Goal: Information Seeking & Learning: Learn about a topic

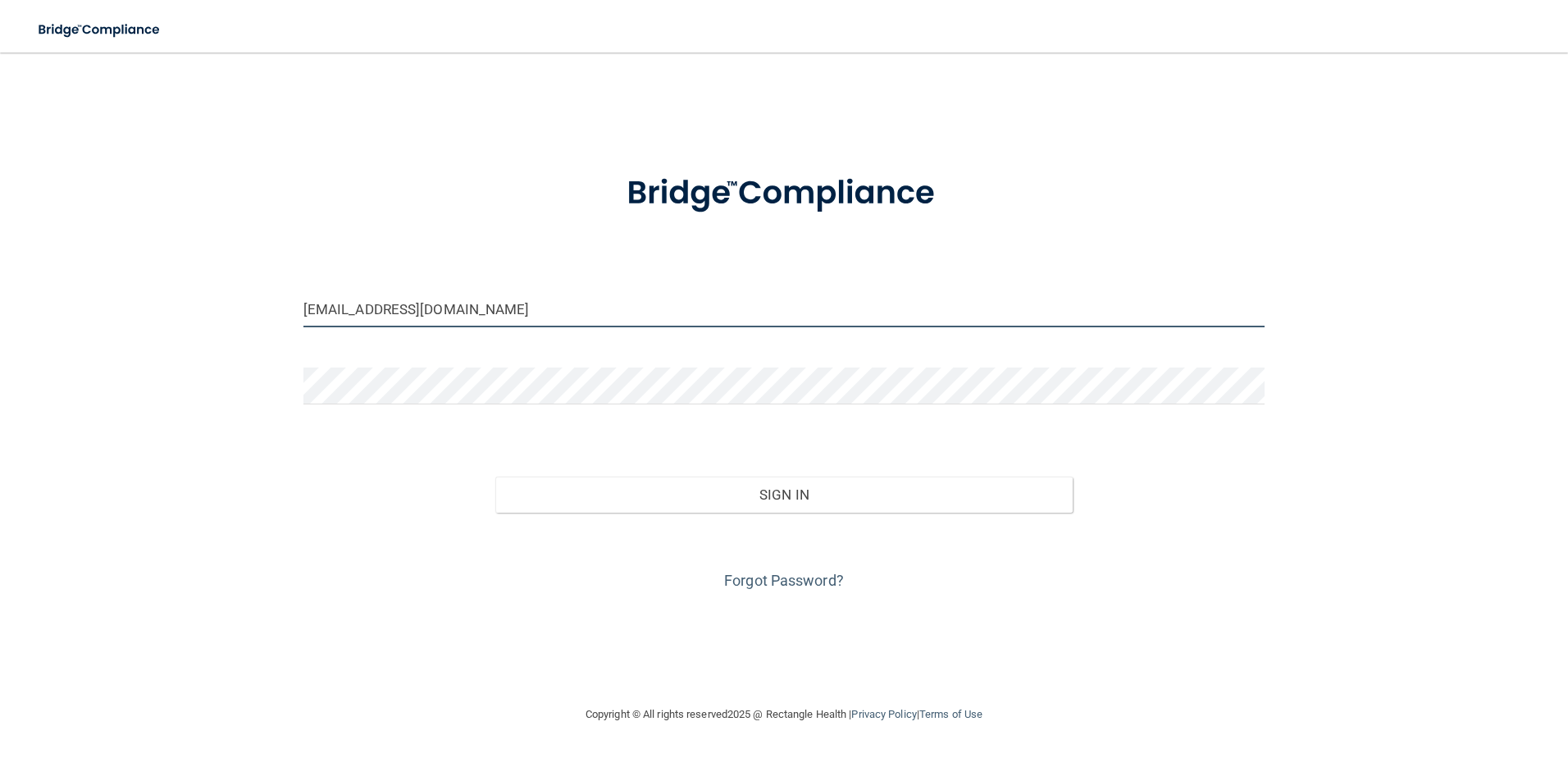
drag, startPoint x: 503, startPoint y: 318, endPoint x: 187, endPoint y: 330, distance: 316.2
click at [187, 330] on div "dmalcolm02@gmail.com Invalid email/password. You don't have permission to acces…" at bounding box center [784, 378] width 1502 height 619
type input "[PERSON_NAME][EMAIL_ADDRESS][PERSON_NAME][DOMAIN_NAME]"
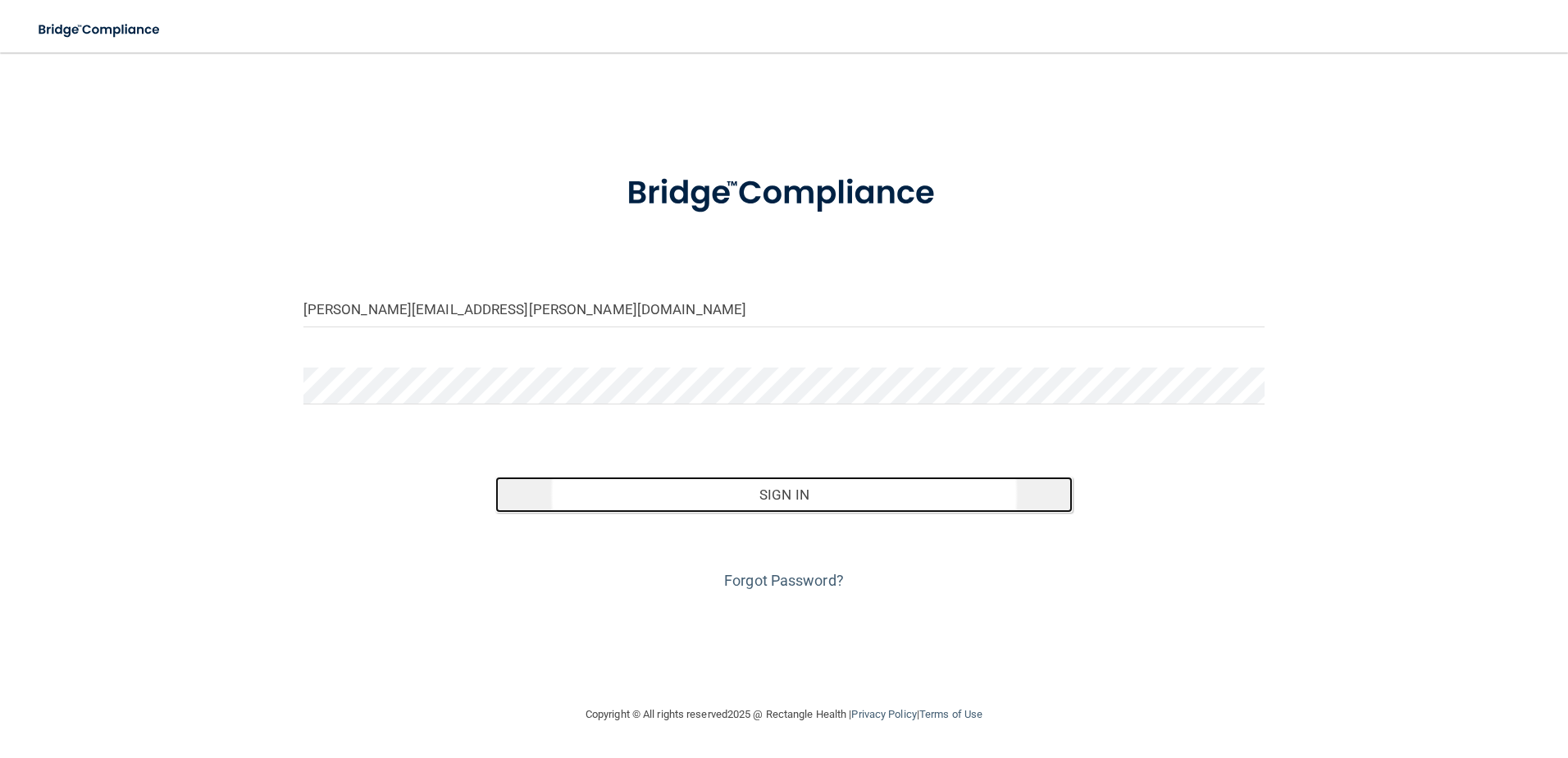
click at [758, 503] on button "Sign In" at bounding box center [784, 494] width 577 height 36
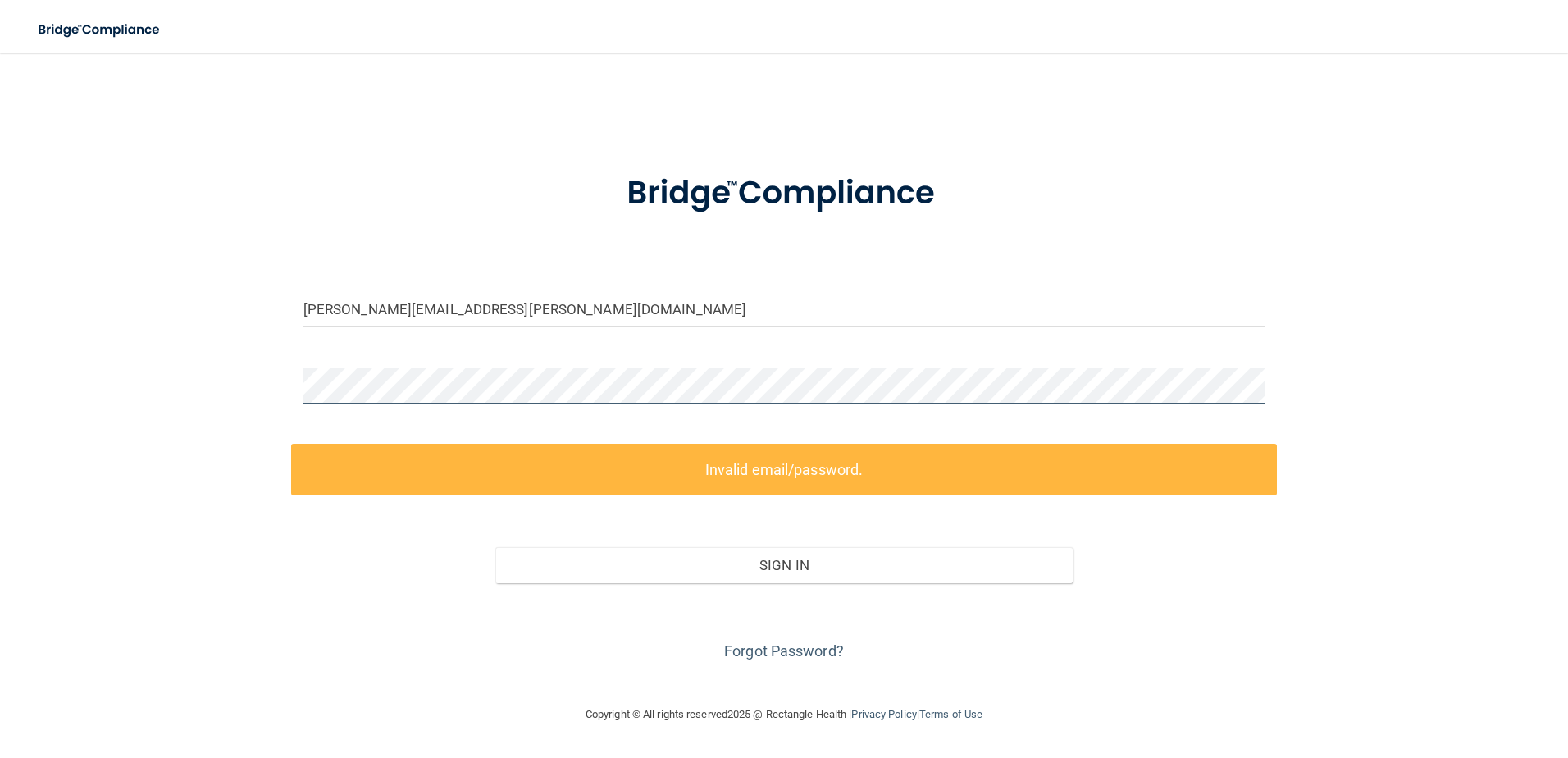
click at [272, 381] on div "marissa.bernier@yahoo.com Invalid email/password. You don't have permission to …" at bounding box center [784, 378] width 1502 height 619
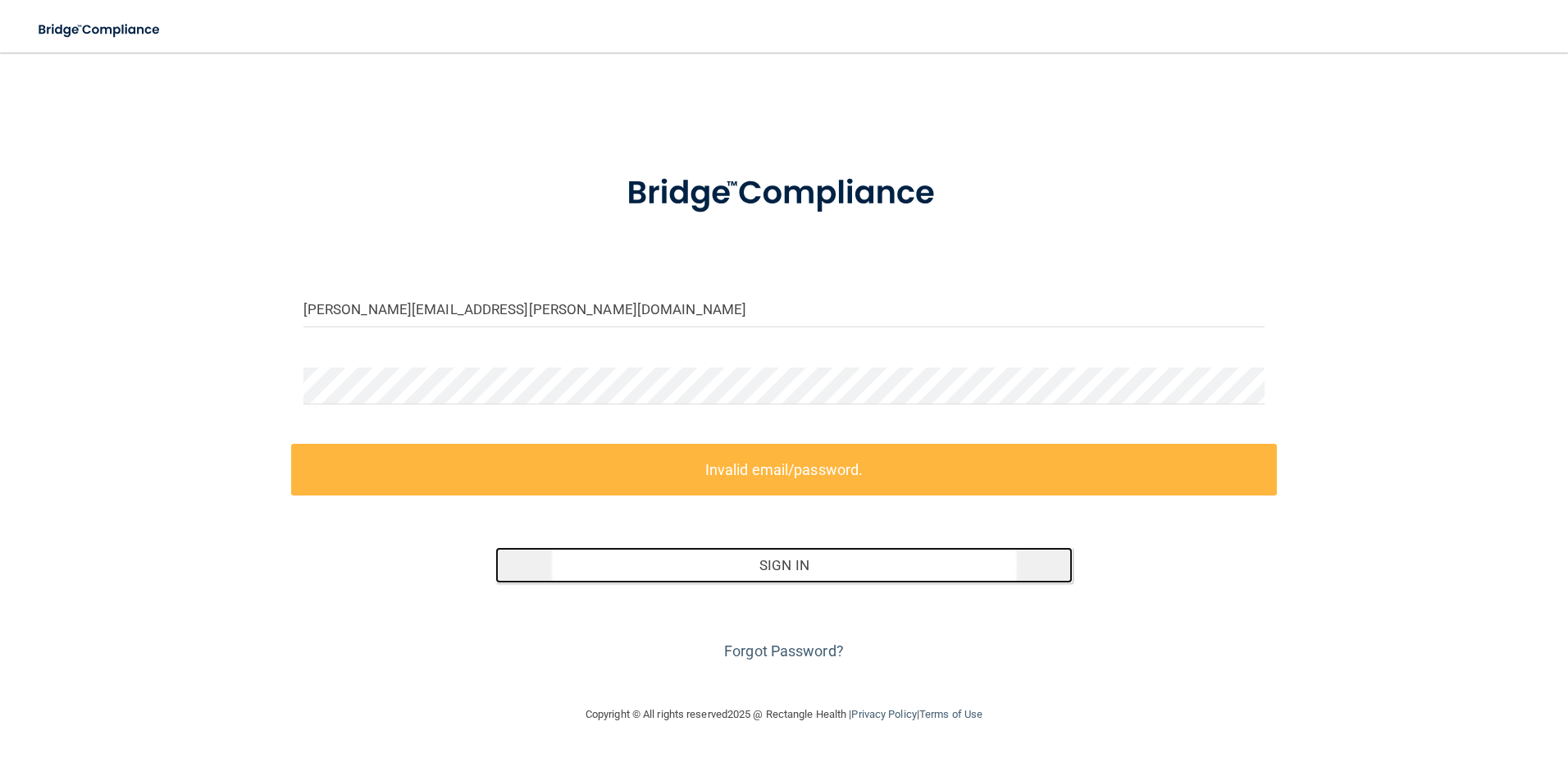
click at [726, 564] on button "Sign In" at bounding box center [784, 565] width 577 height 36
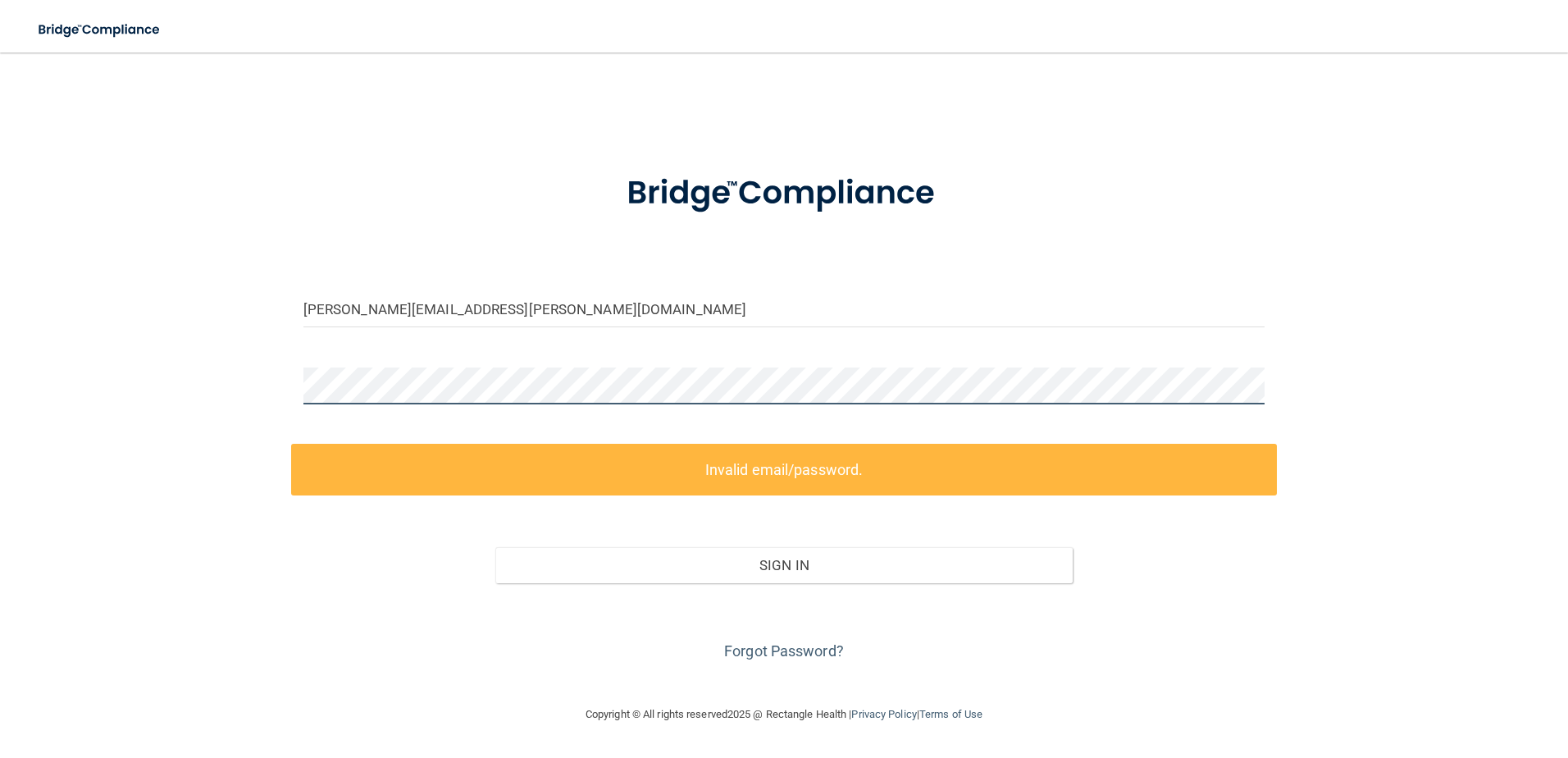
click at [175, 388] on div "marissa.bernier@yahoo.com Invalid email/password. You don't have permission to …" at bounding box center [784, 378] width 1502 height 619
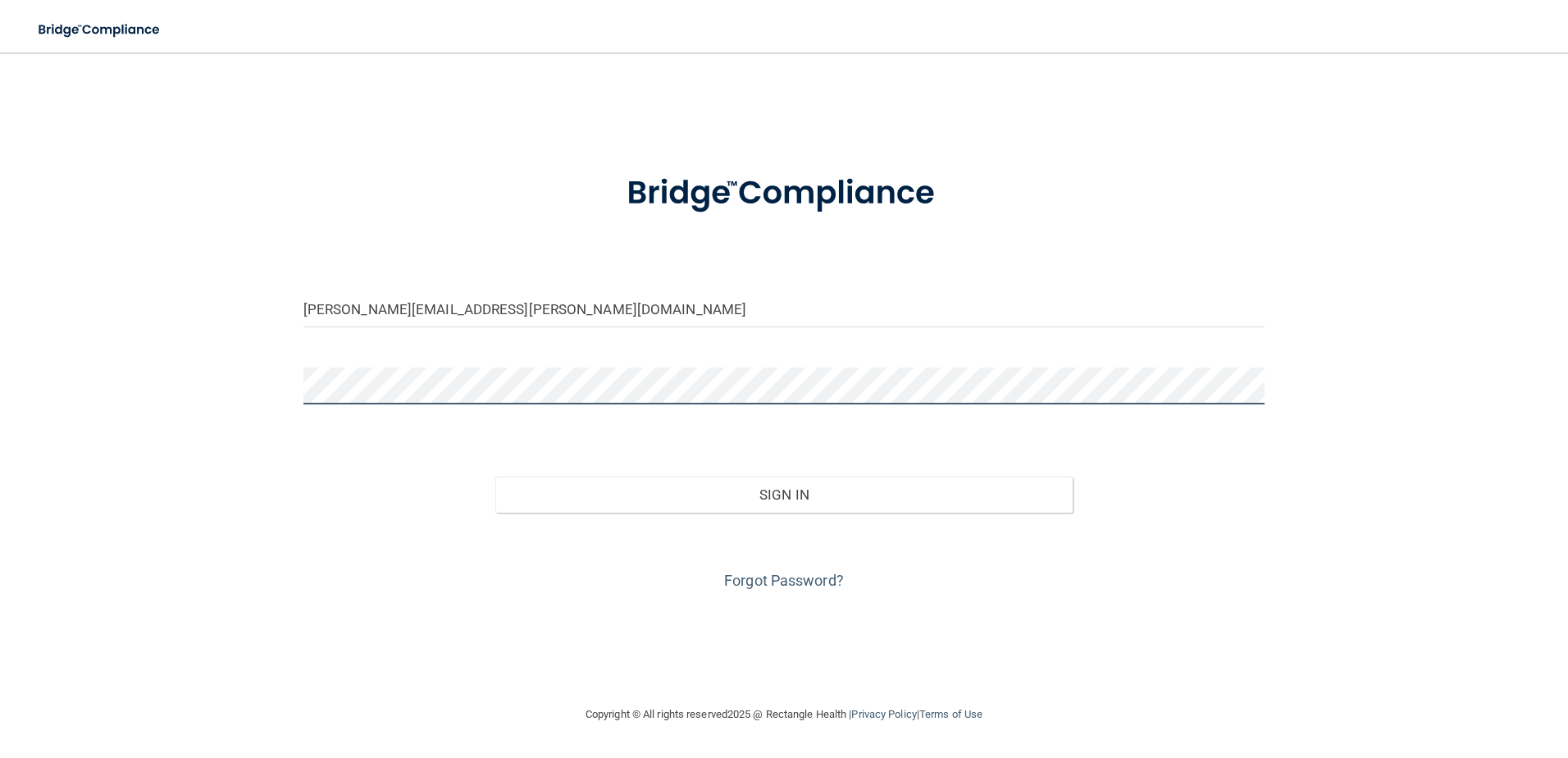
click at [495, 476] on button "Sign In" at bounding box center [784, 494] width 577 height 36
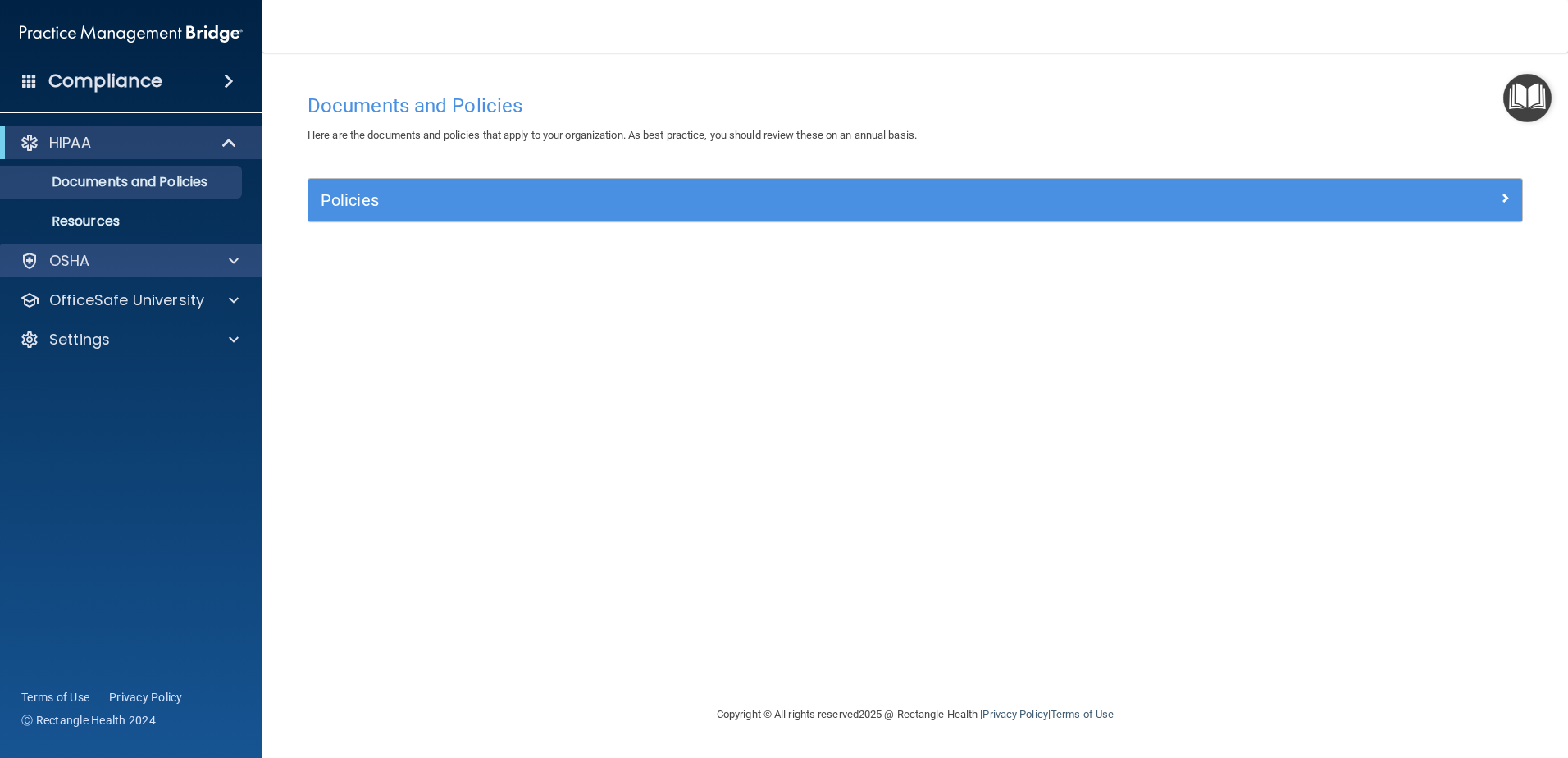
click at [222, 272] on div "OSHA" at bounding box center [131, 260] width 263 height 33
click at [236, 255] on span at bounding box center [234, 260] width 9 height 20
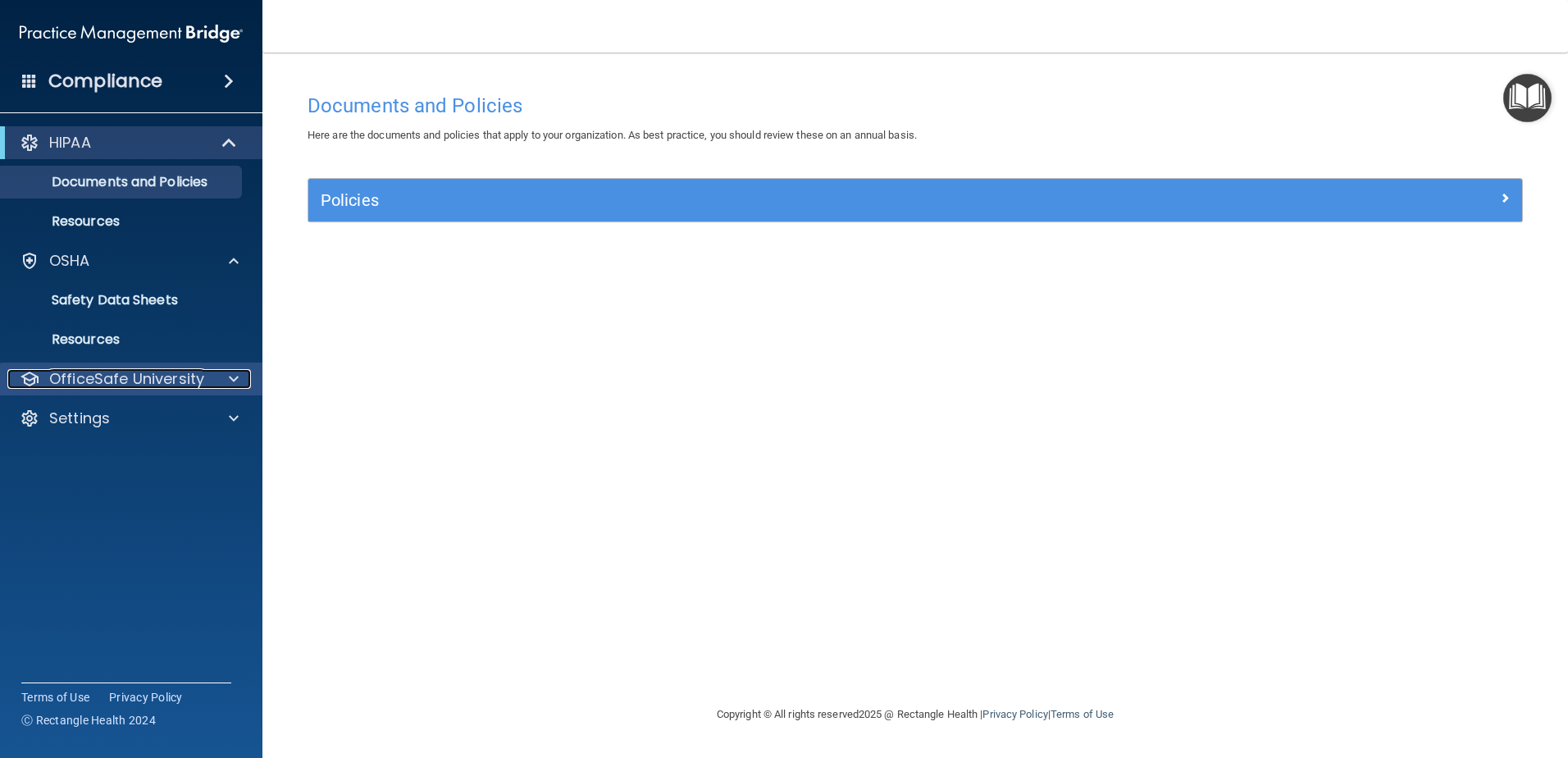
click at [237, 378] on span at bounding box center [234, 378] width 9 height 20
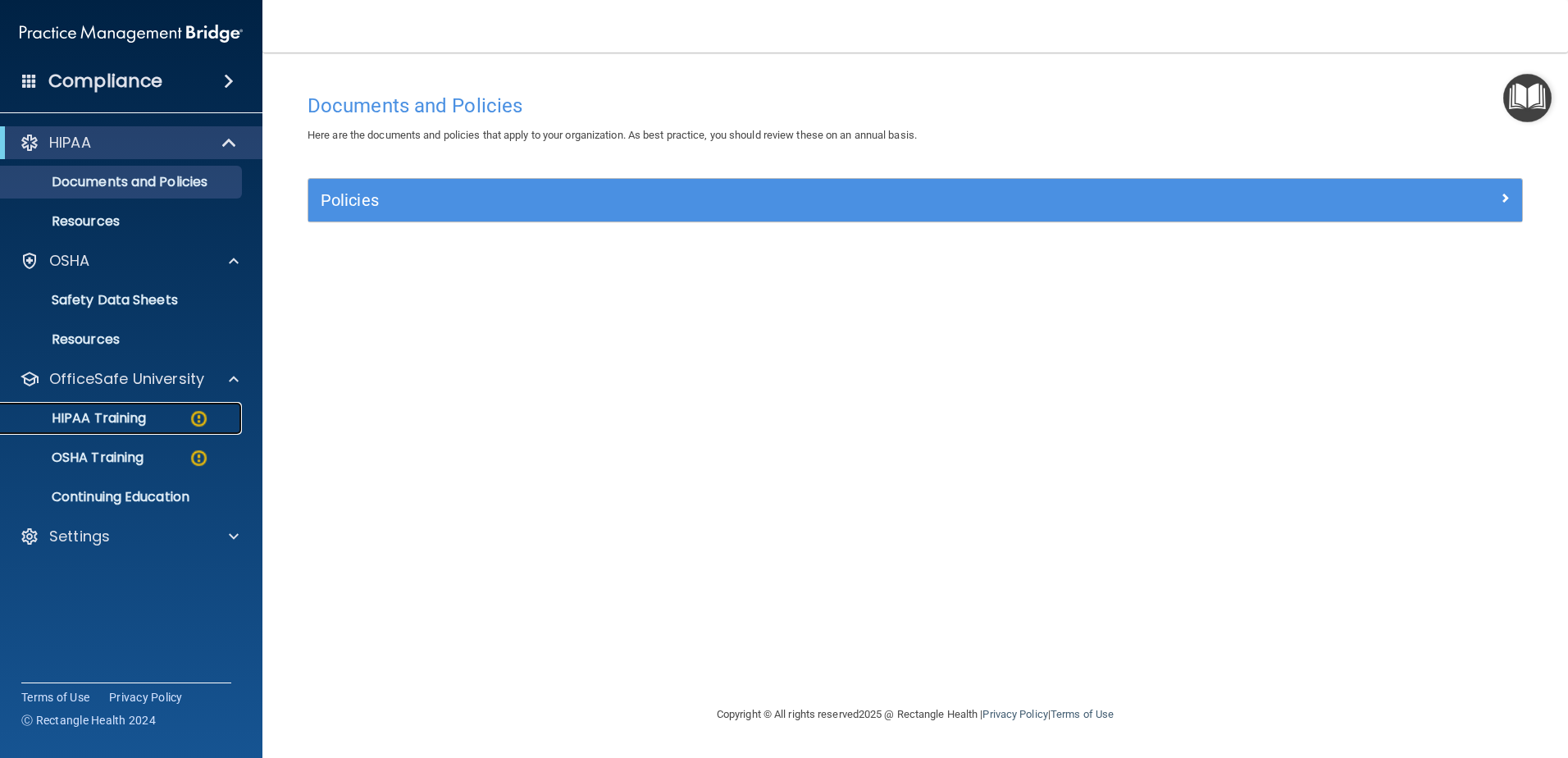
click at [165, 420] on div "HIPAA Training" at bounding box center [122, 418] width 223 height 16
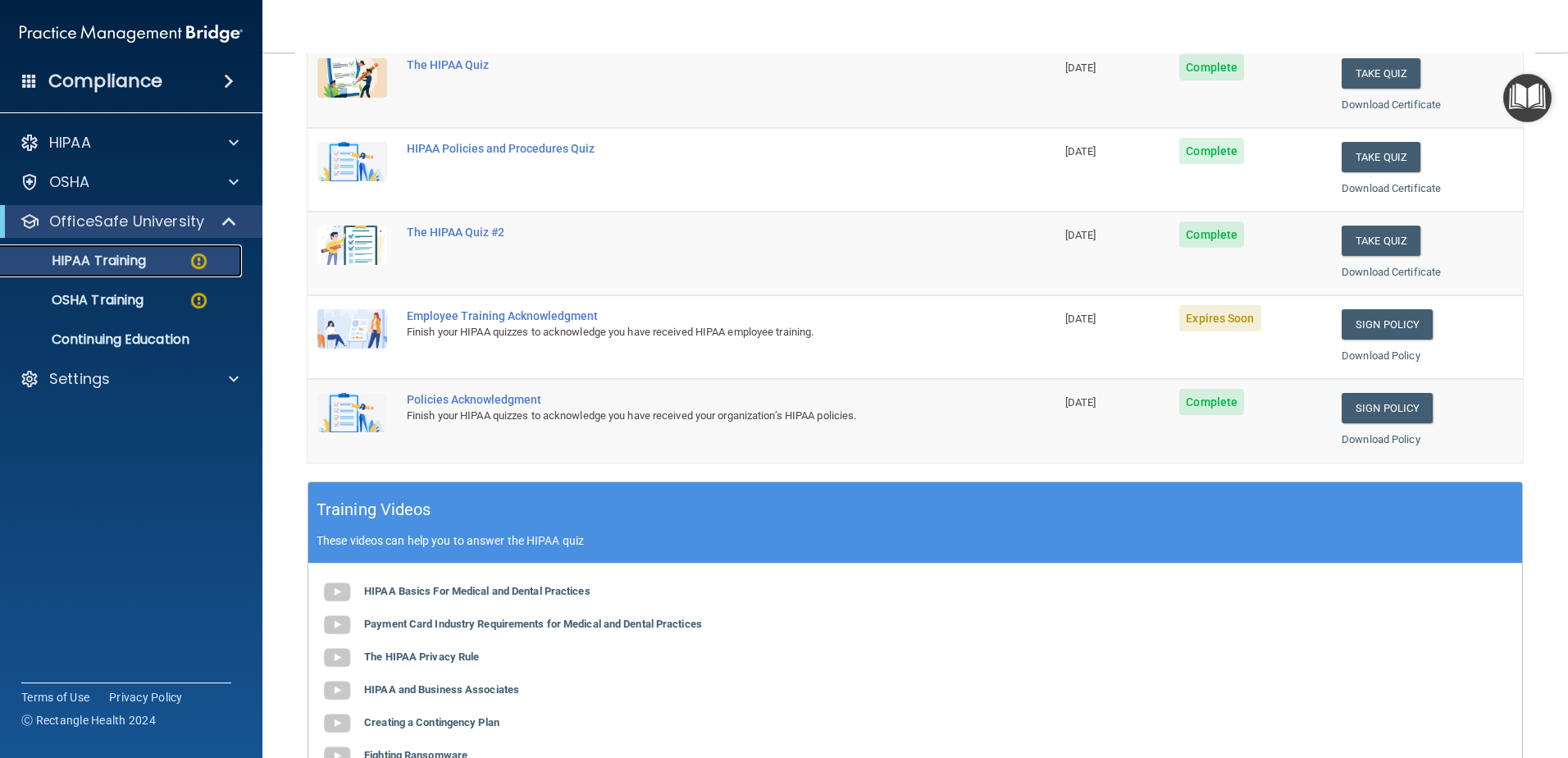
scroll to position [246, 0]
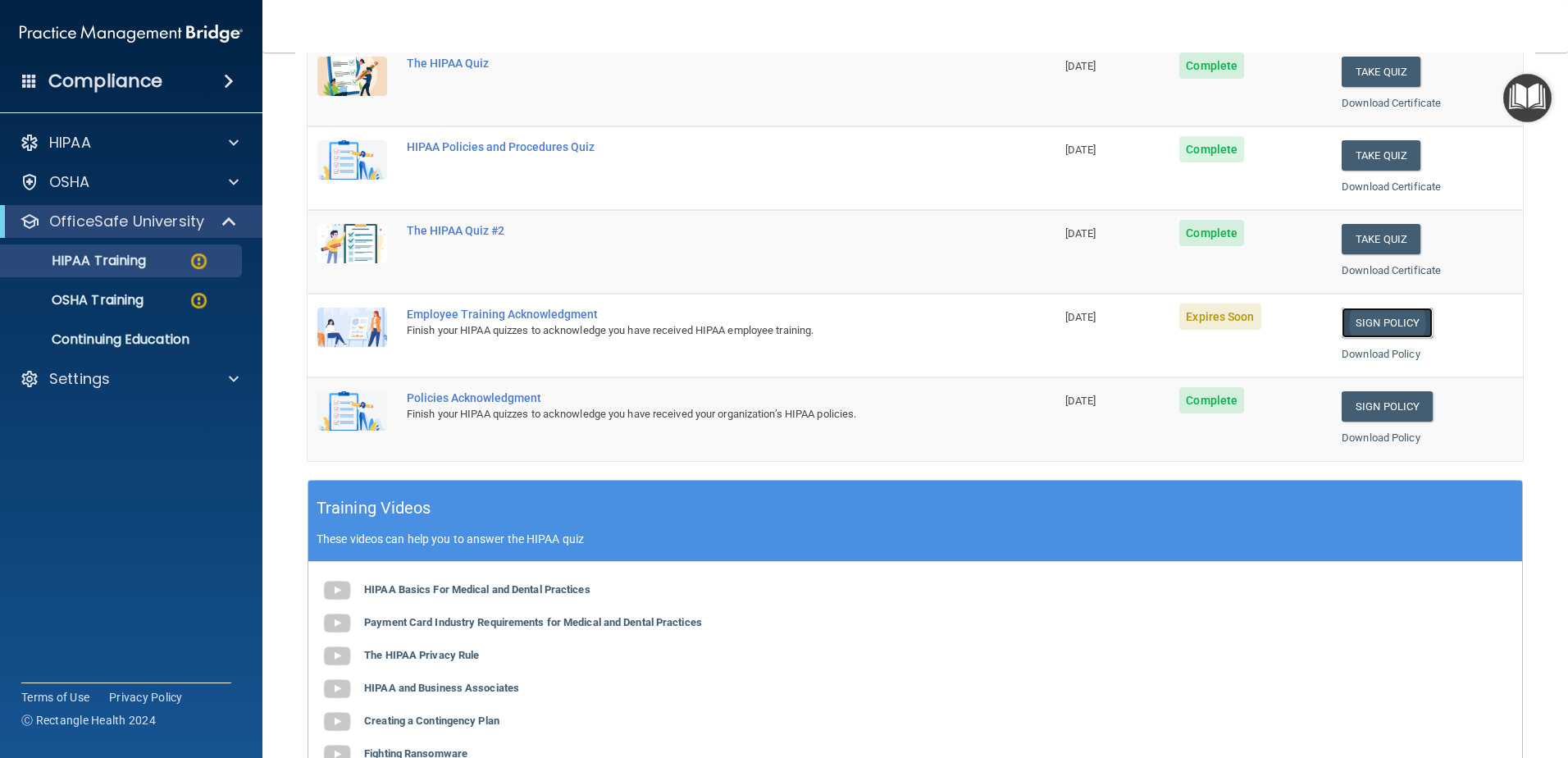
click at [1345, 324] on link "Sign Policy" at bounding box center [1387, 322] width 91 height 30
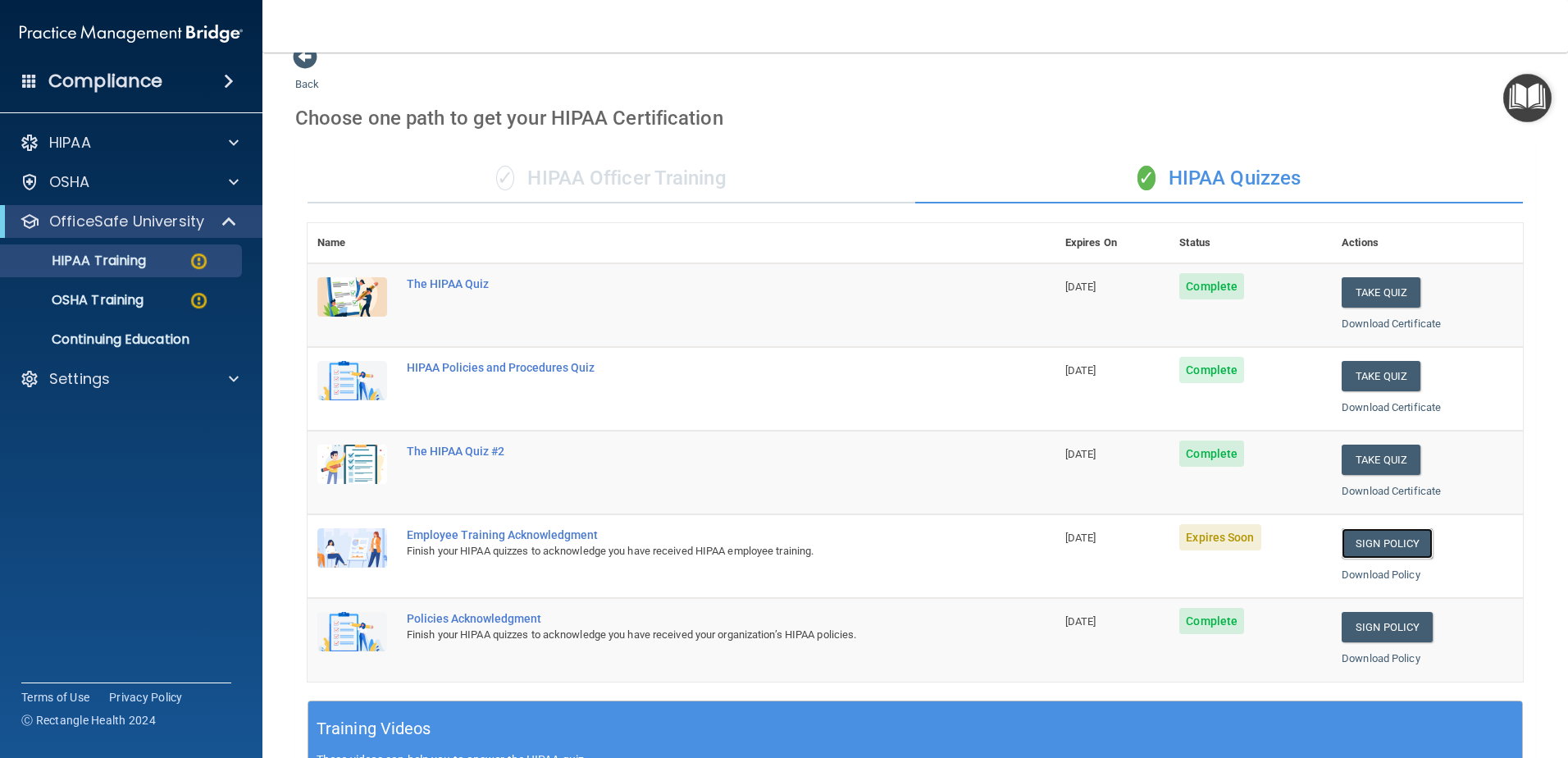
scroll to position [0, 0]
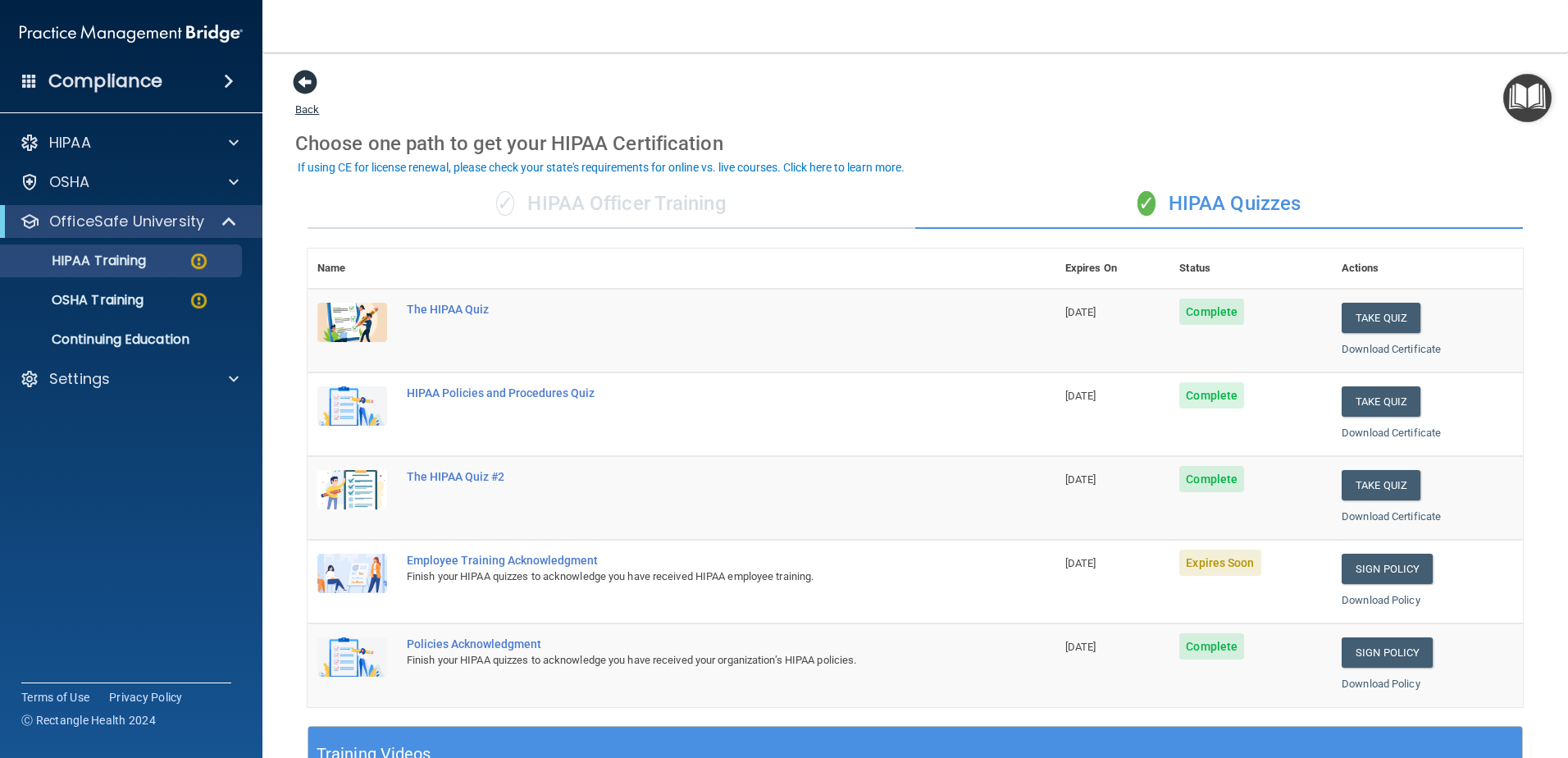
click at [304, 90] on span at bounding box center [305, 82] width 25 height 25
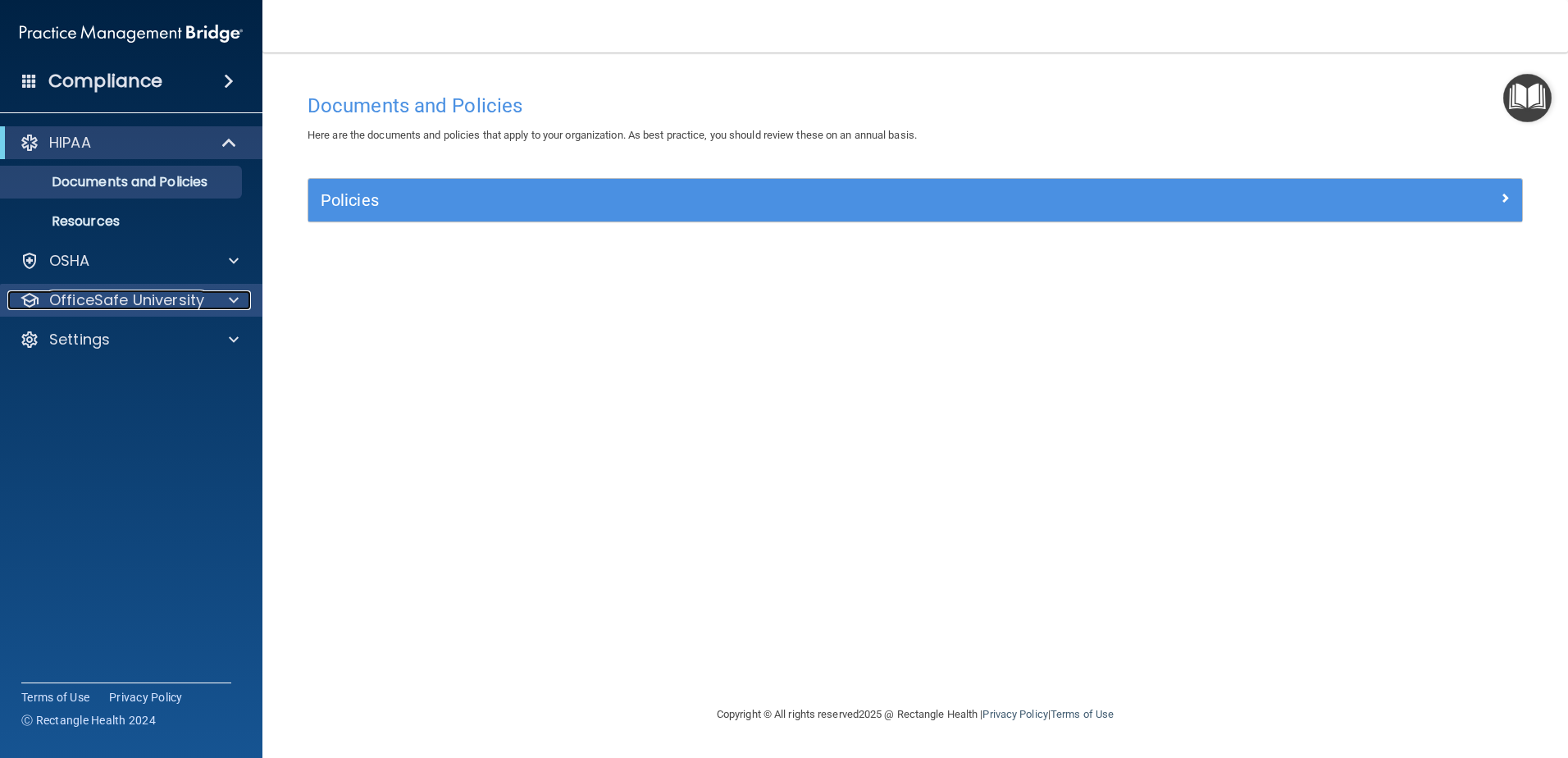
click at [237, 299] on span at bounding box center [234, 300] width 9 height 20
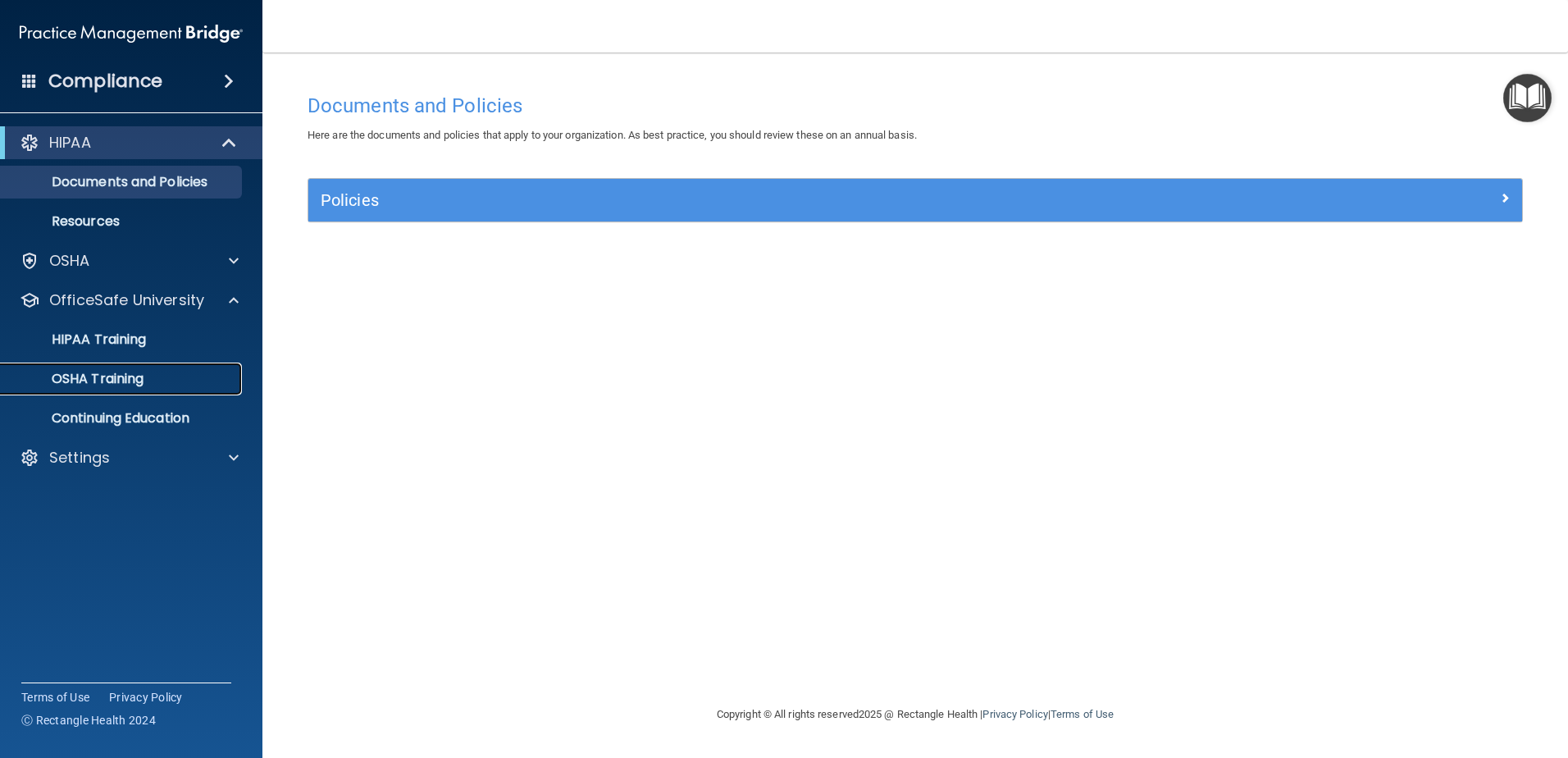
click at [157, 378] on div "OSHA Training" at bounding box center [122, 378] width 223 height 16
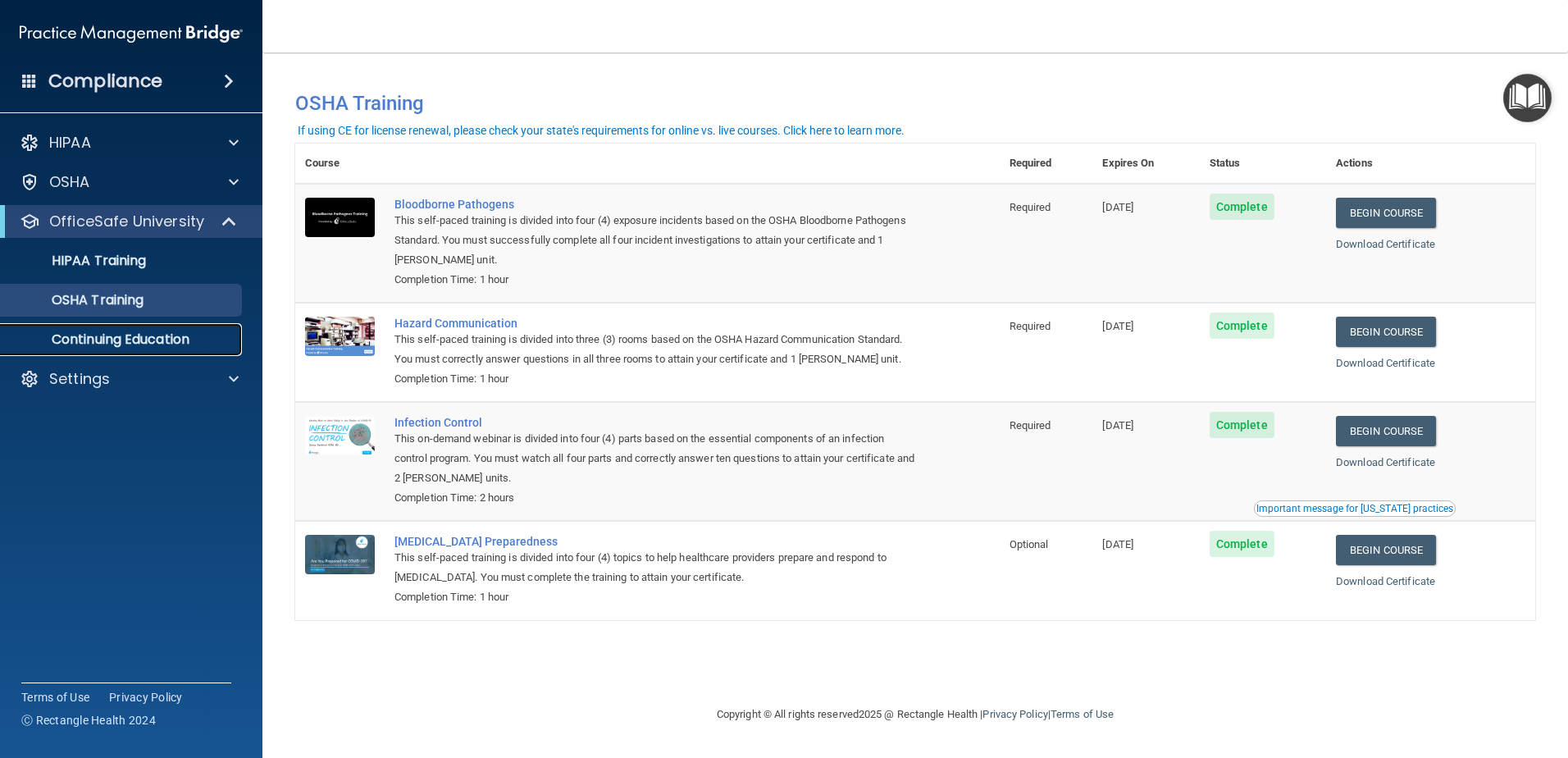
click at [142, 337] on p "Continuing Education" at bounding box center [122, 338] width 223 height 16
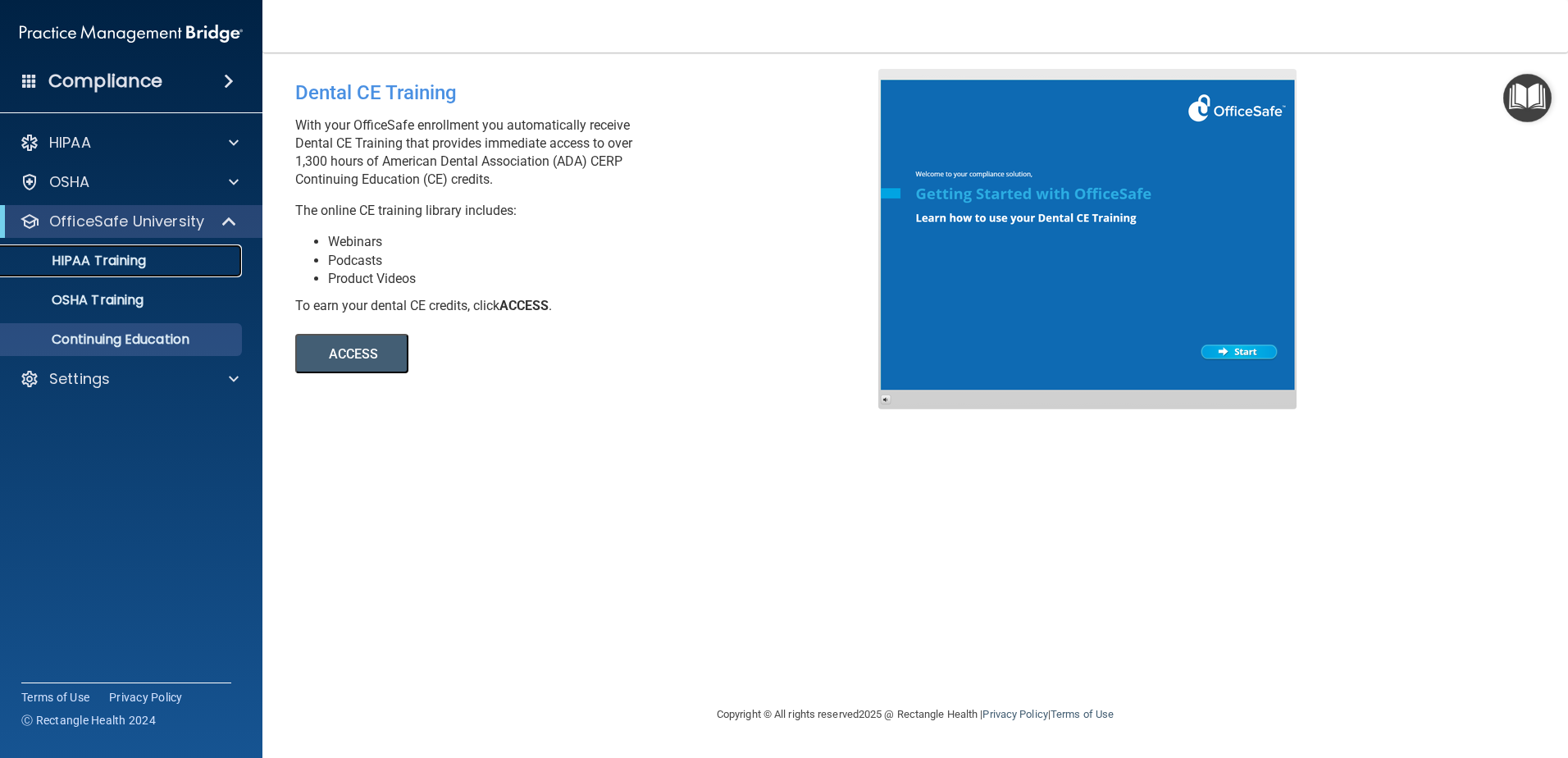
click at [171, 268] on div "HIPAA Training" at bounding box center [122, 260] width 223 height 16
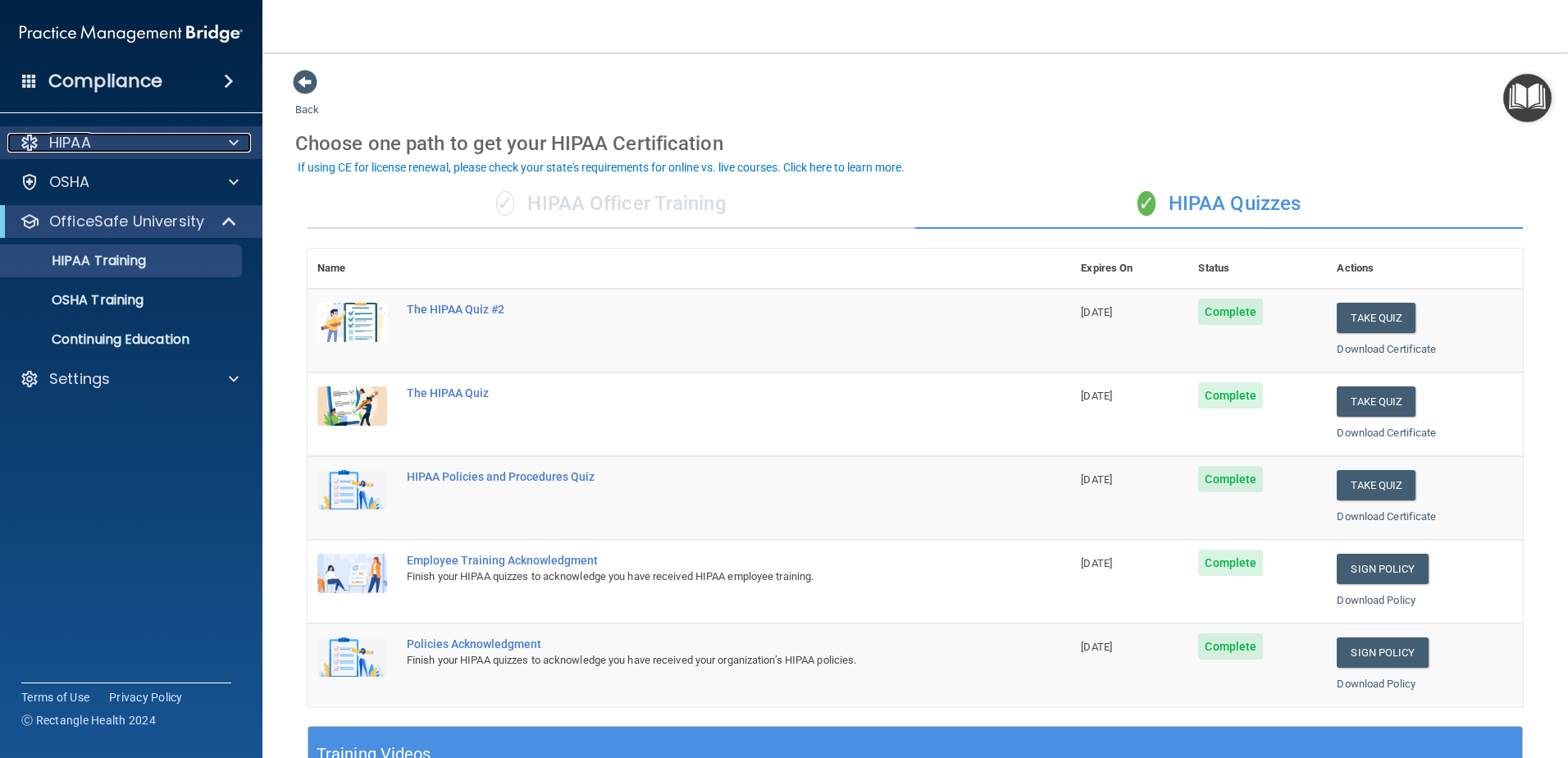
click at [85, 149] on p "HIPAA" at bounding box center [70, 142] width 41 height 20
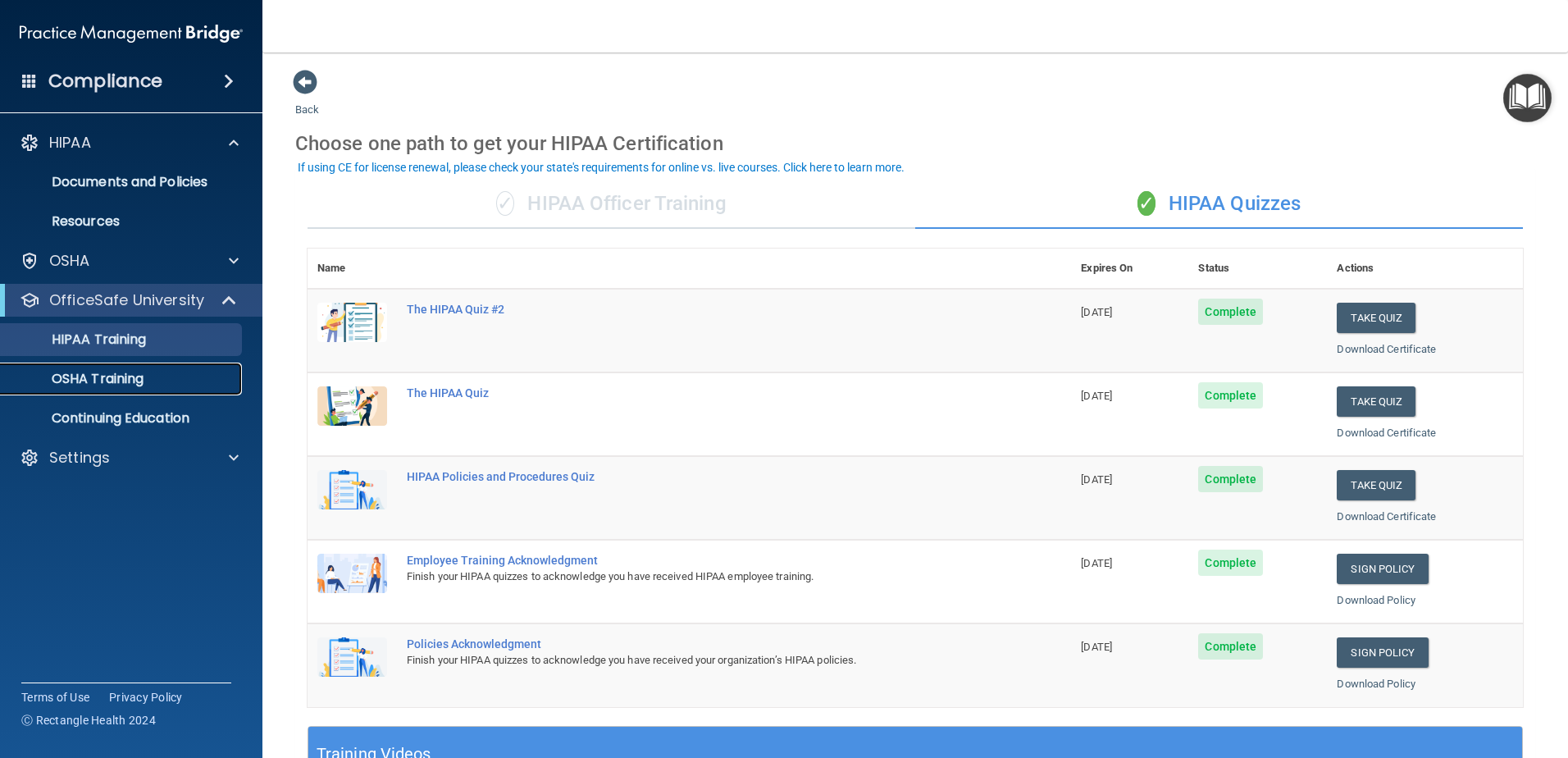
click at [91, 389] on link "OSHA Training" at bounding box center [113, 378] width 258 height 33
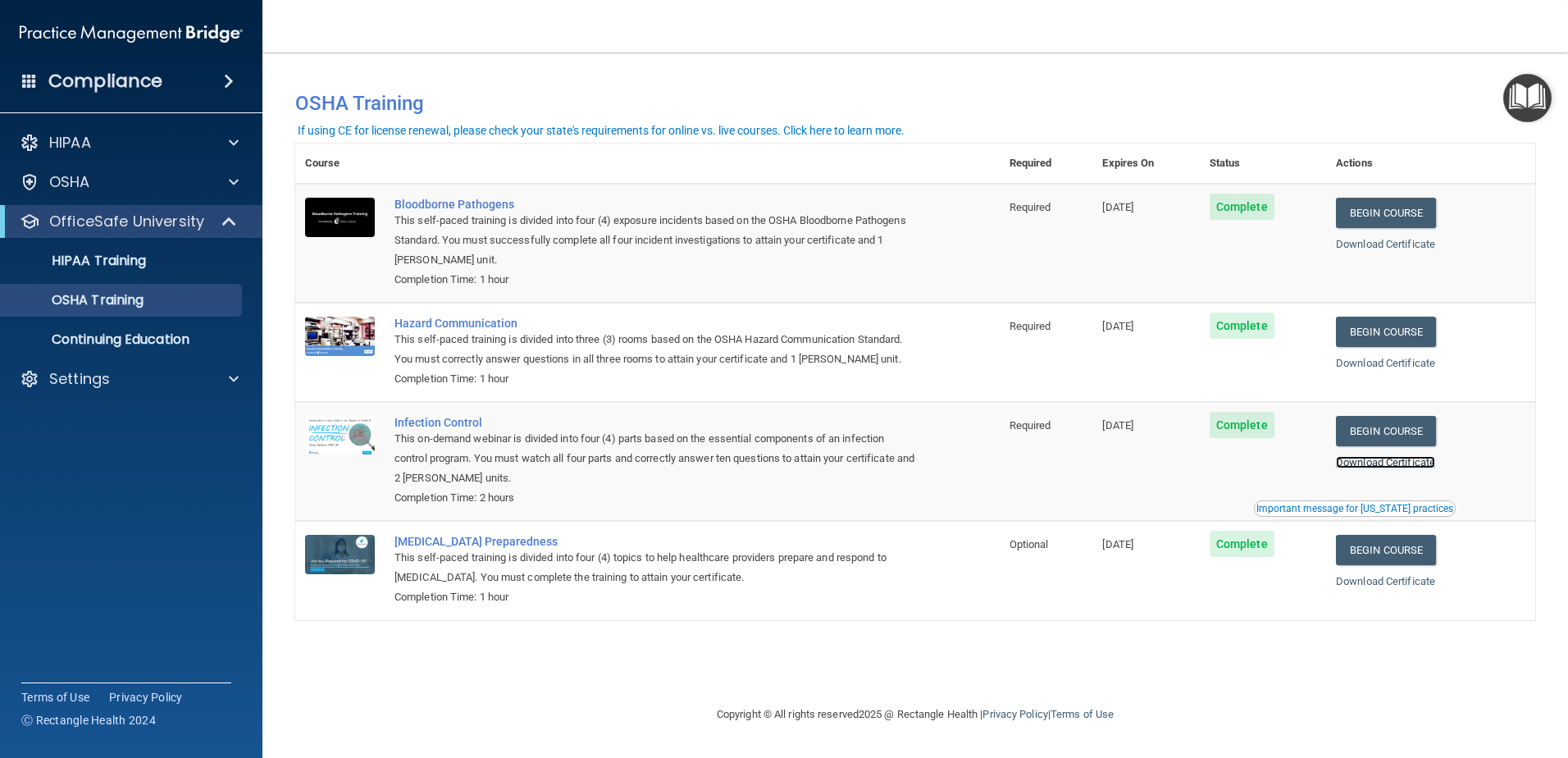
click at [1401, 466] on link "Download Certificate" at bounding box center [1385, 462] width 99 height 12
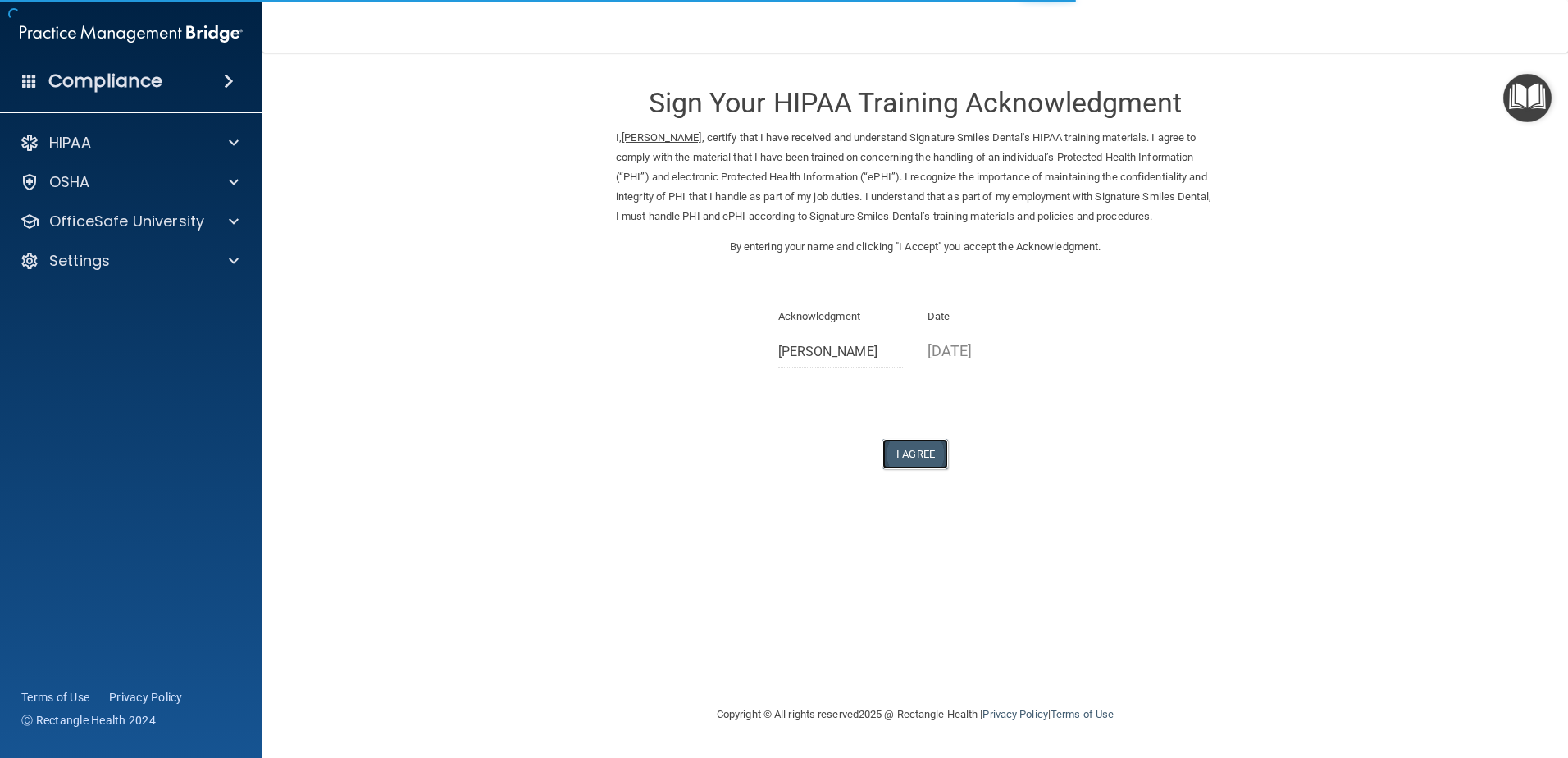
click at [908, 461] on button "I Agree" at bounding box center [916, 453] width 66 height 30
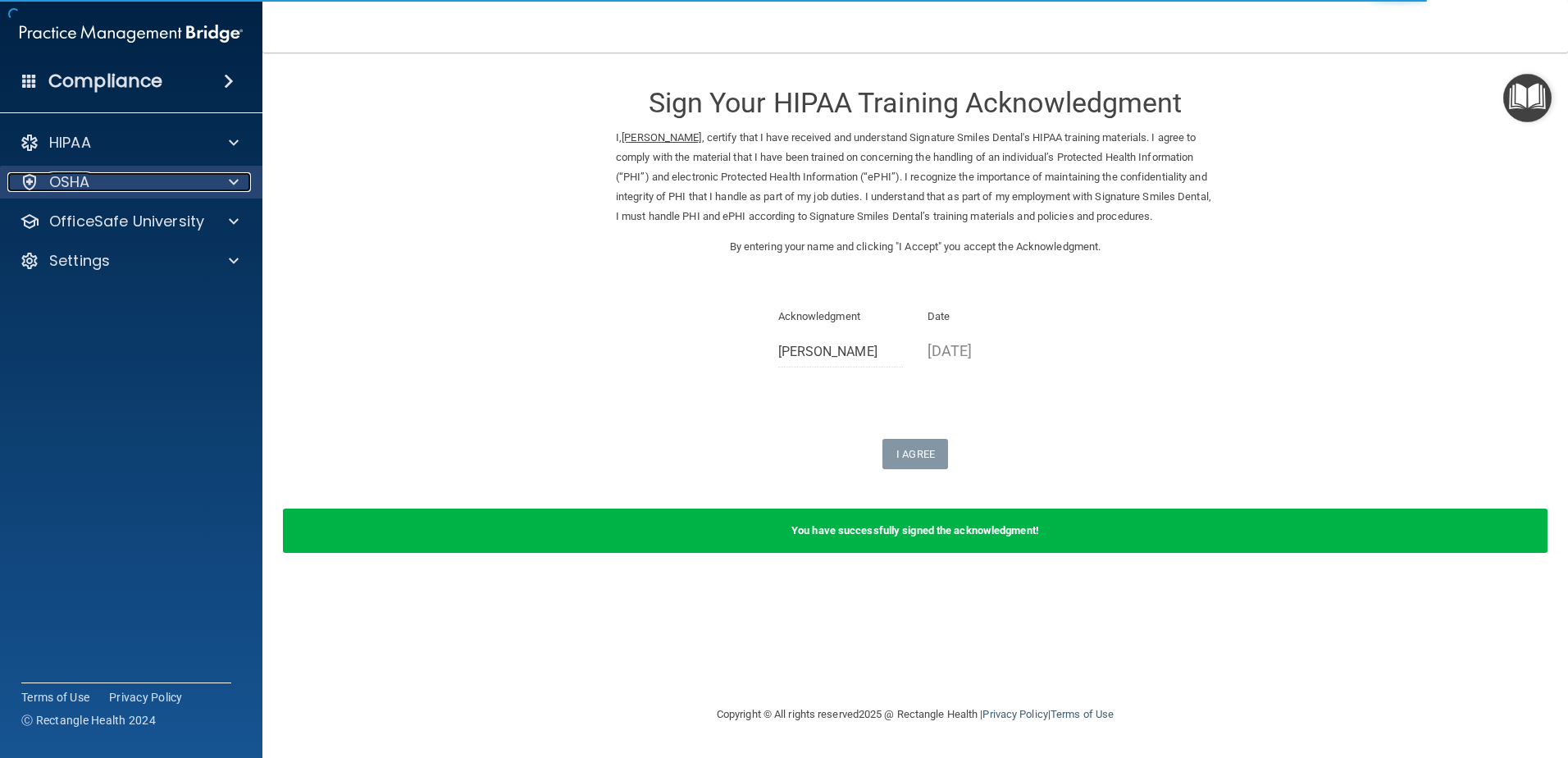
click at [236, 189] on span at bounding box center [234, 182] width 9 height 20
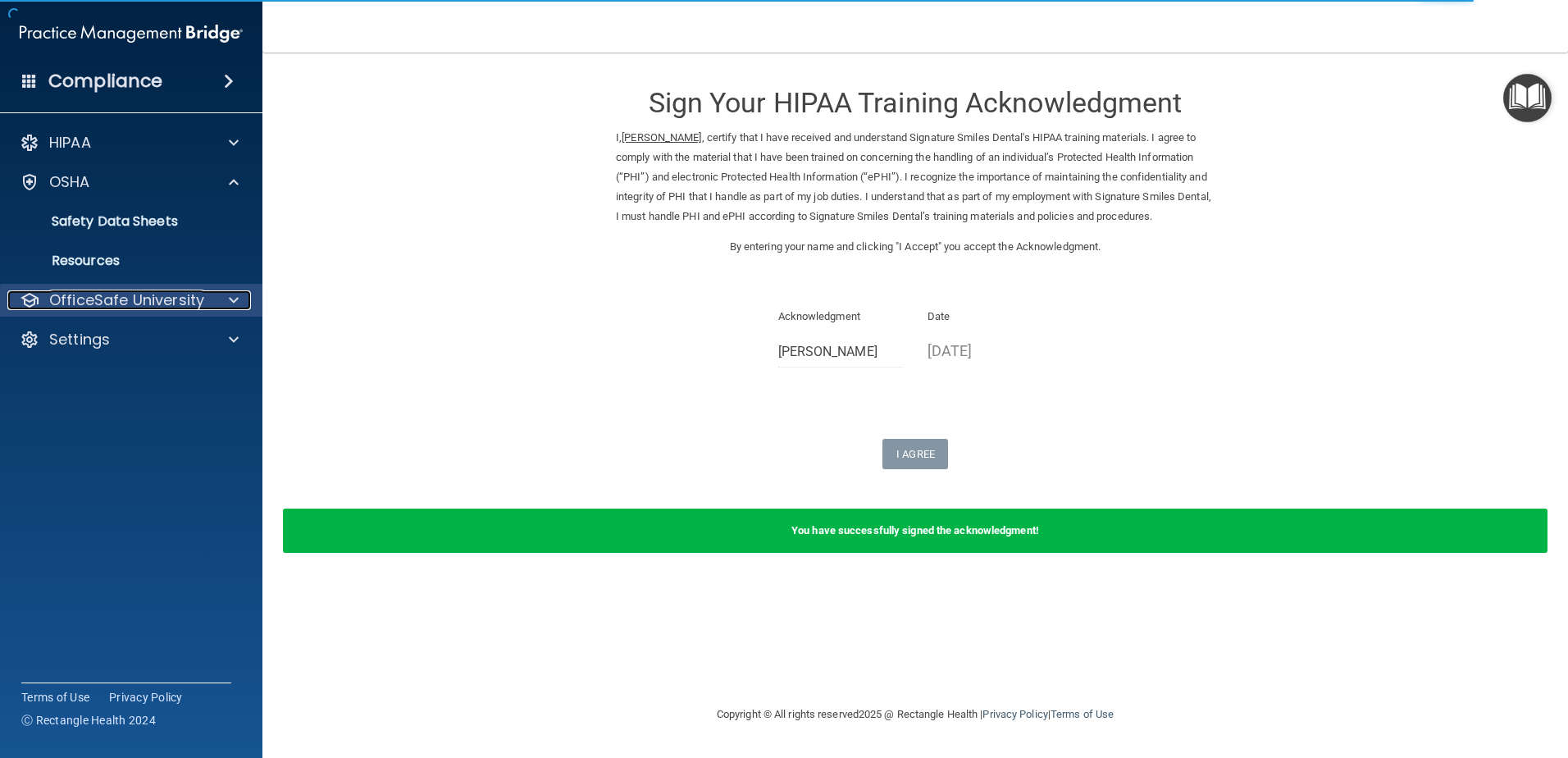
click at [227, 302] on div at bounding box center [231, 300] width 41 height 20
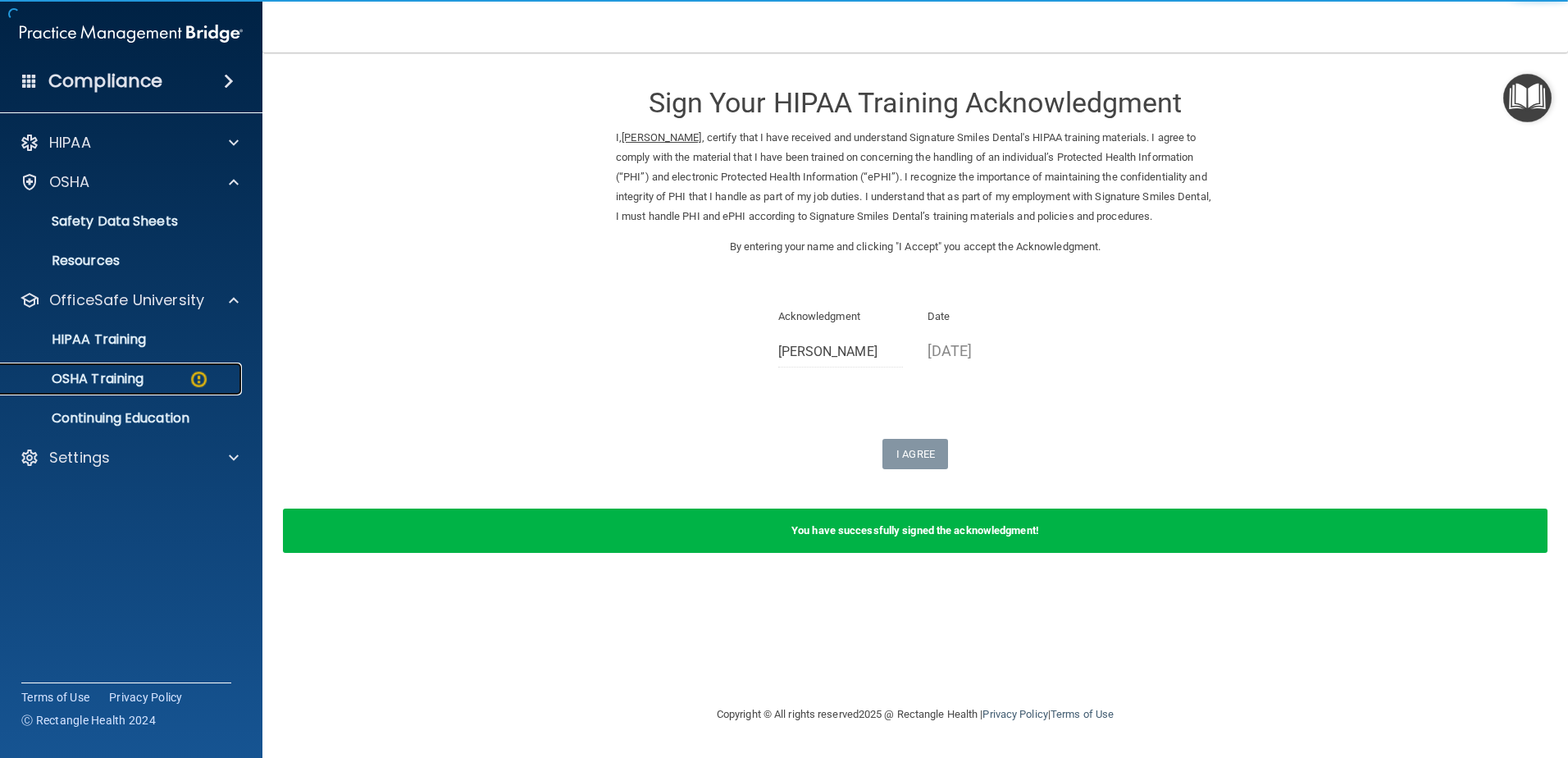
click at [113, 367] on link "OSHA Training" at bounding box center [113, 378] width 258 height 33
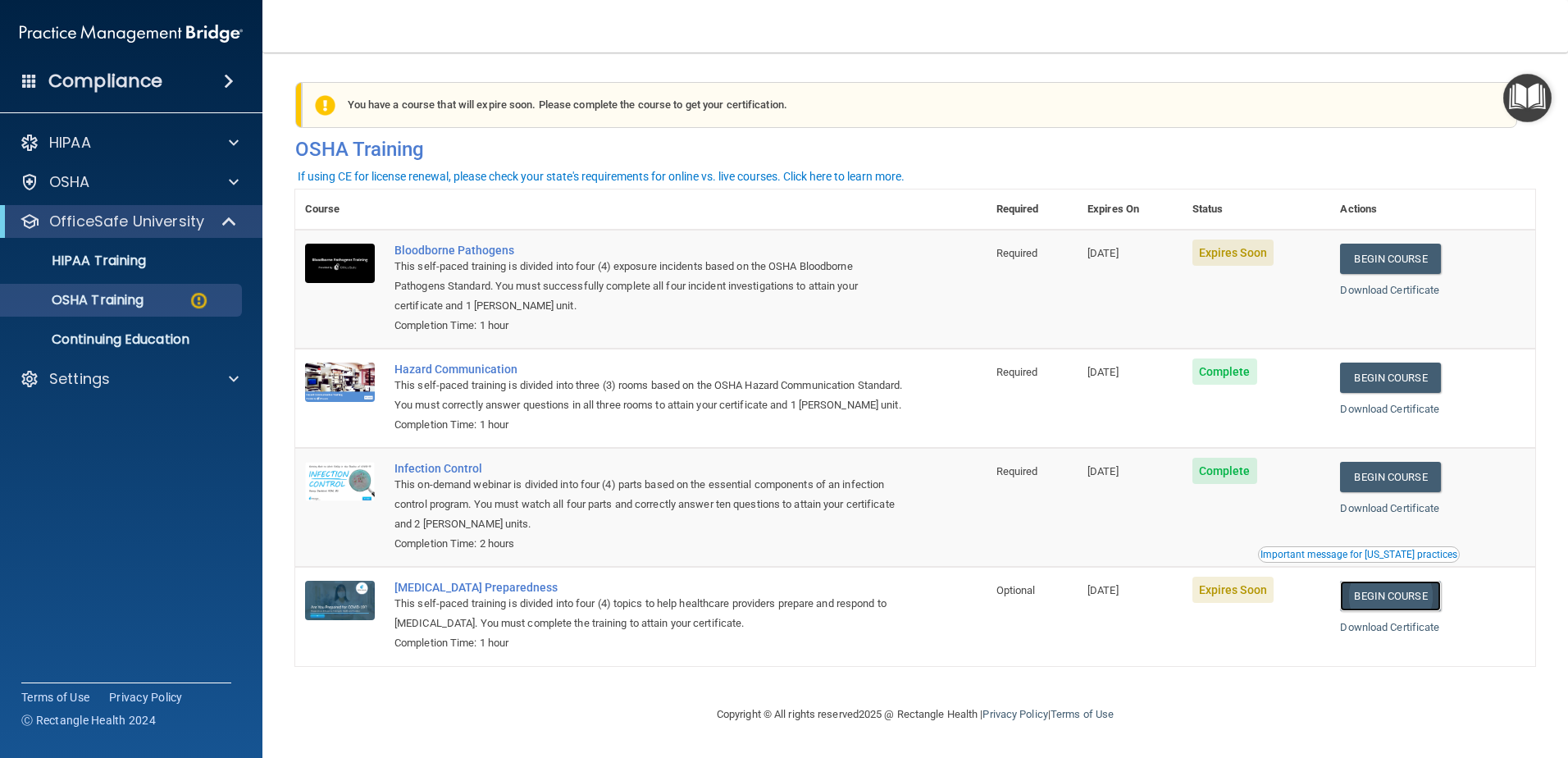
click at [1415, 611] on link "Begin Course" at bounding box center [1390, 596] width 100 height 30
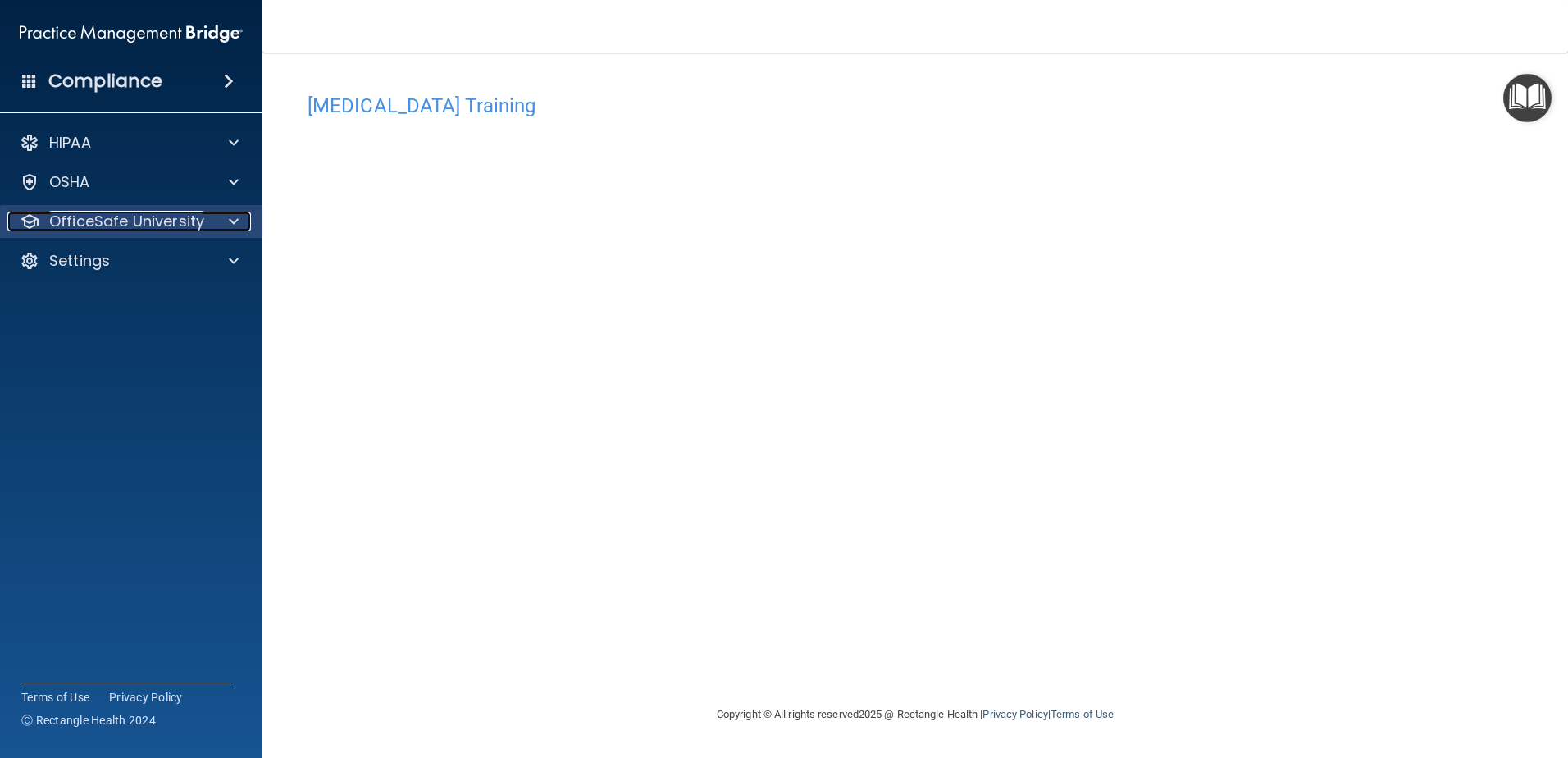
click at [234, 222] on span at bounding box center [234, 221] width 9 height 20
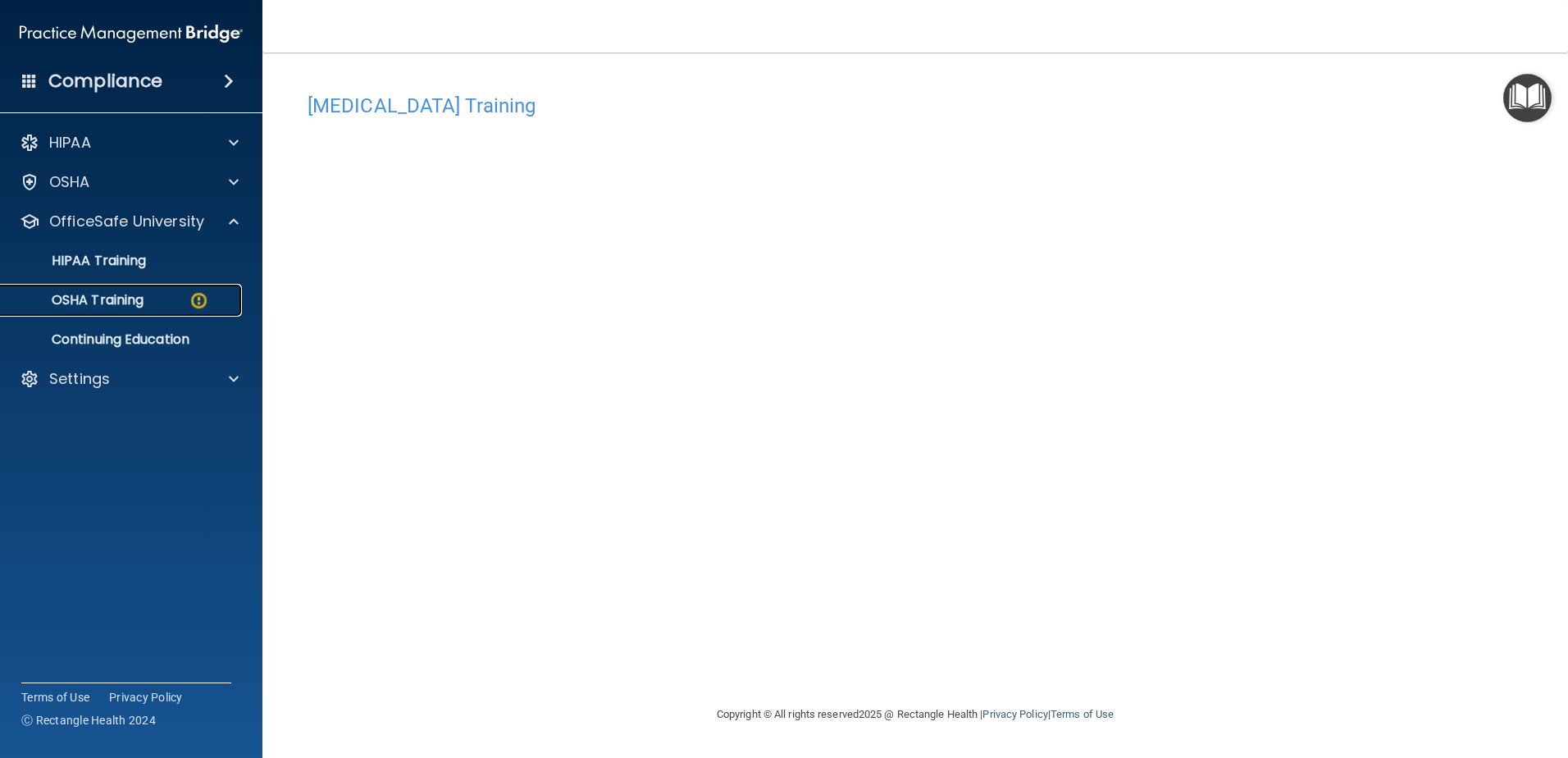
click at [143, 307] on p "OSHA Training" at bounding box center [76, 300] width 133 height 16
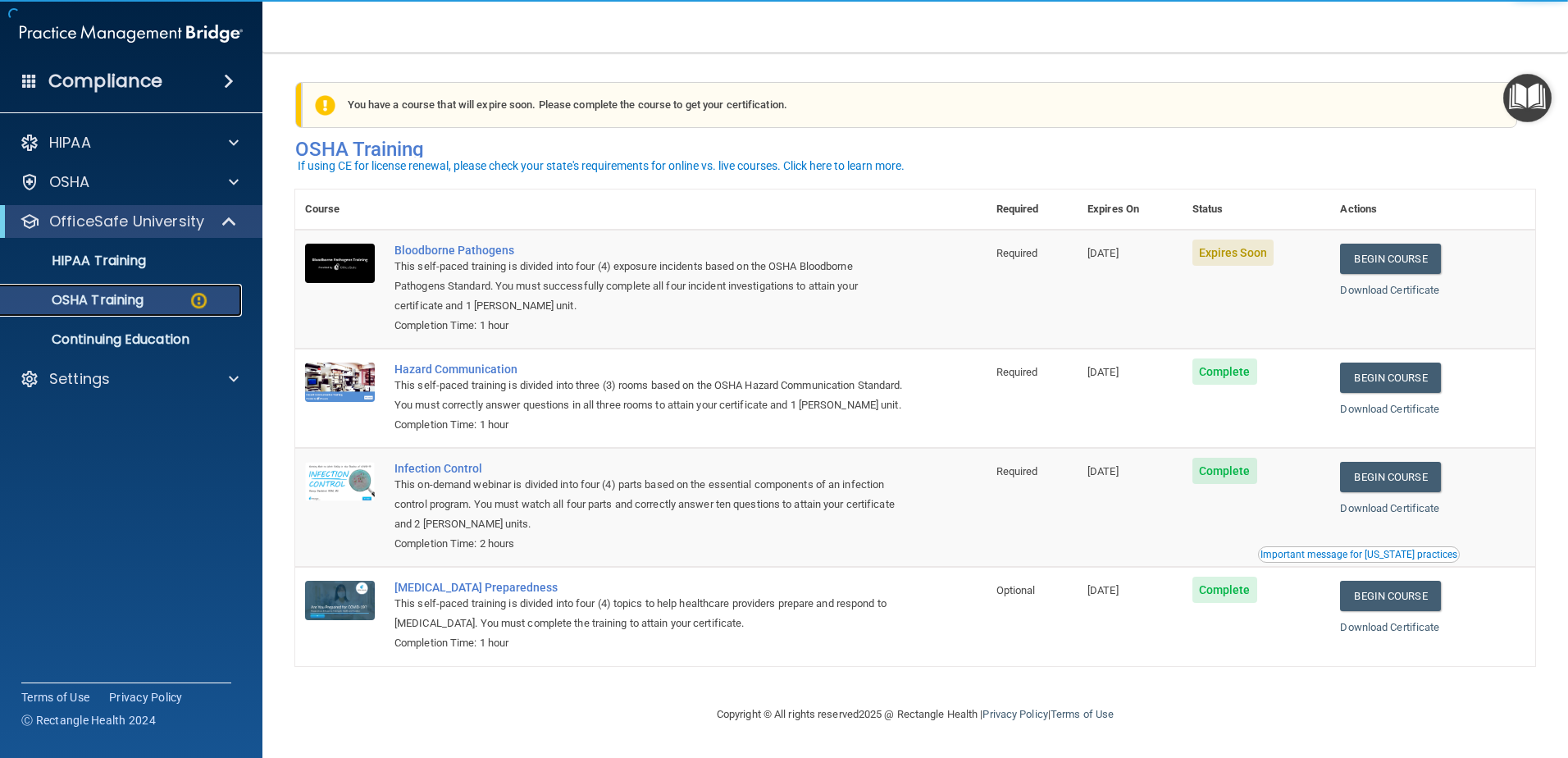
scroll to position [16, 0]
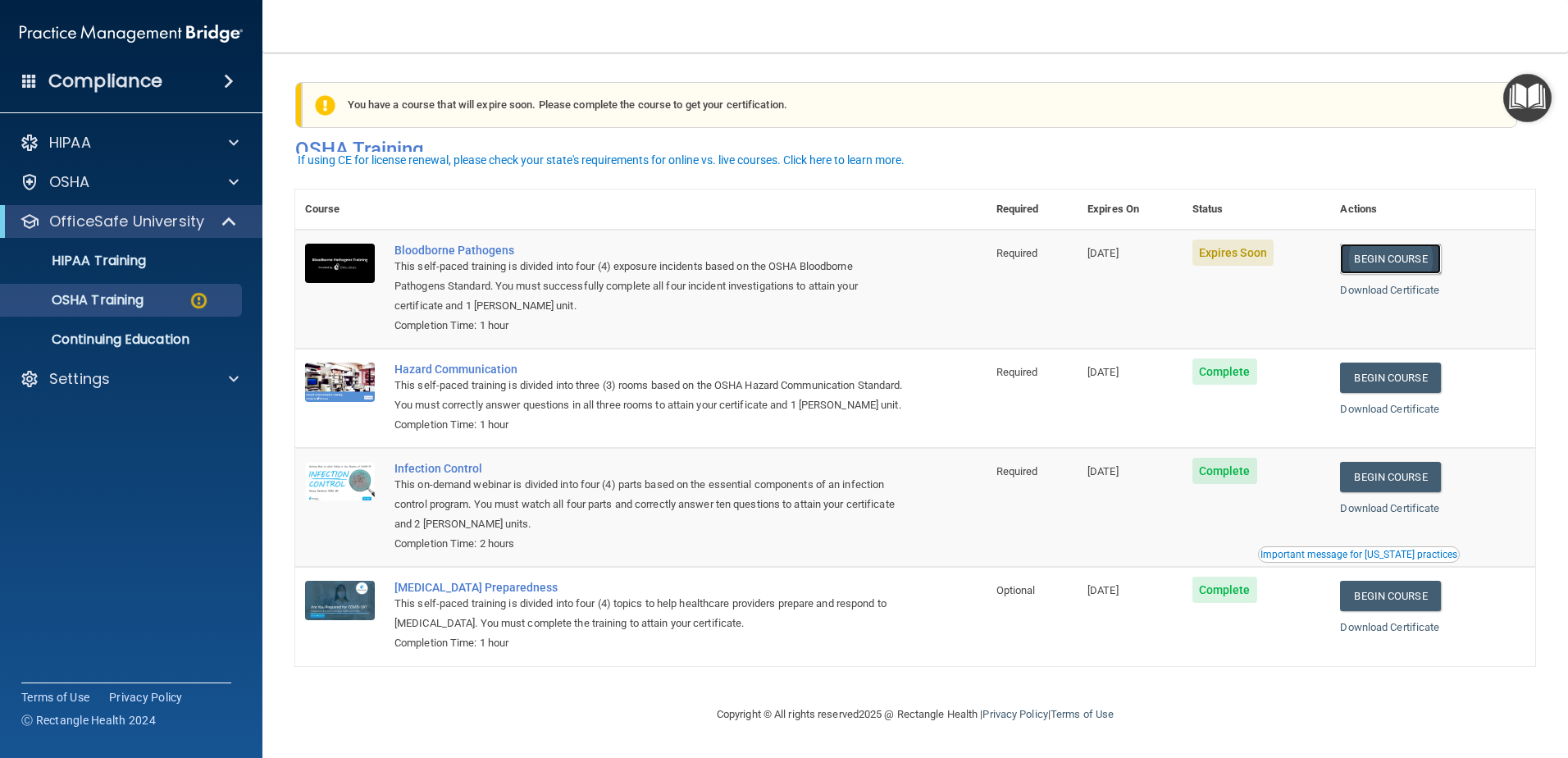
click at [1391, 244] on link "Begin Course" at bounding box center [1390, 258] width 100 height 30
click at [1387, 249] on link "Begin Course" at bounding box center [1390, 258] width 100 height 30
click at [117, 145] on div "HIPAA" at bounding box center [109, 142] width 204 height 20
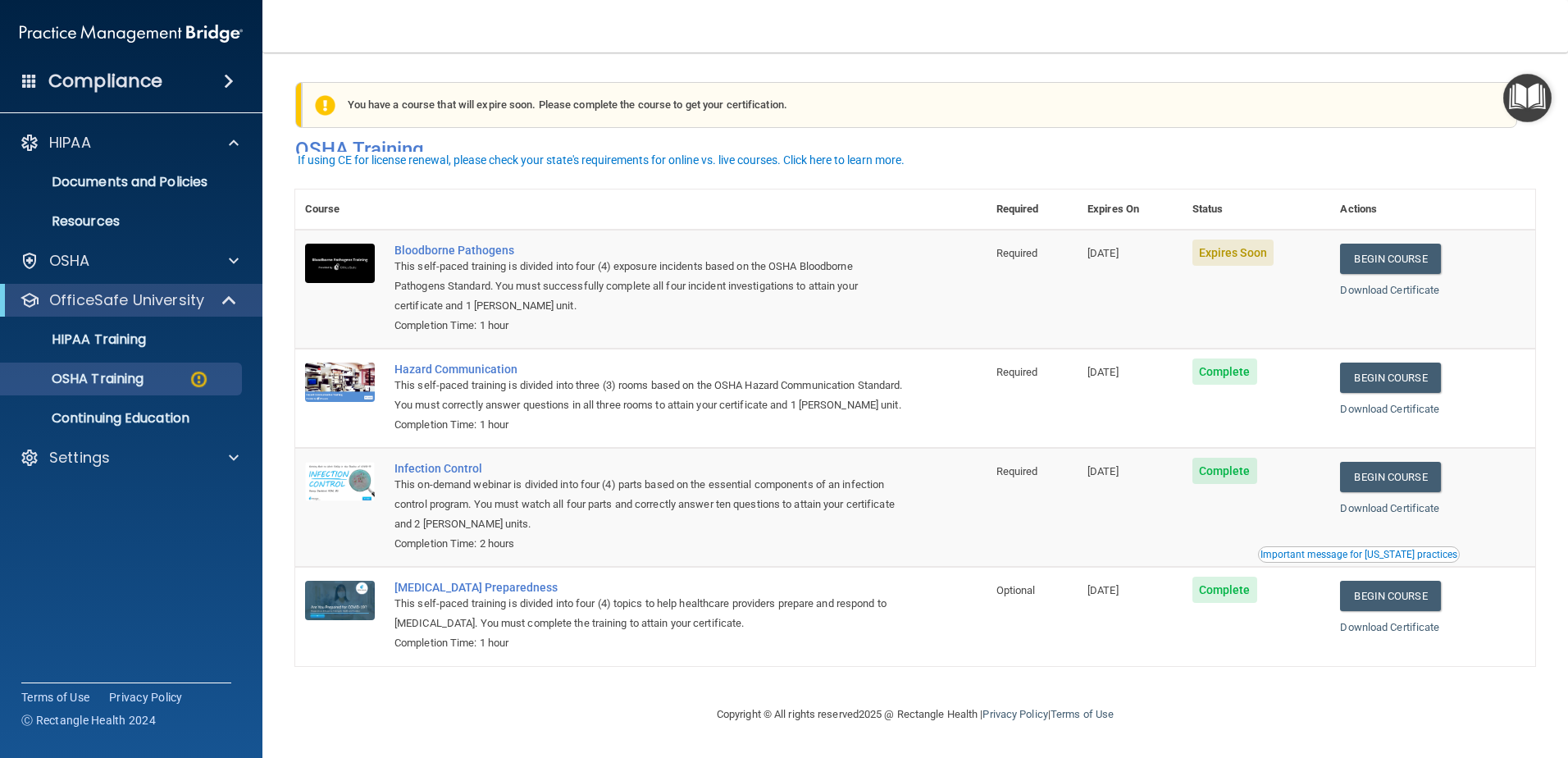
click at [103, 84] on h4 "Compliance" at bounding box center [105, 81] width 114 height 23
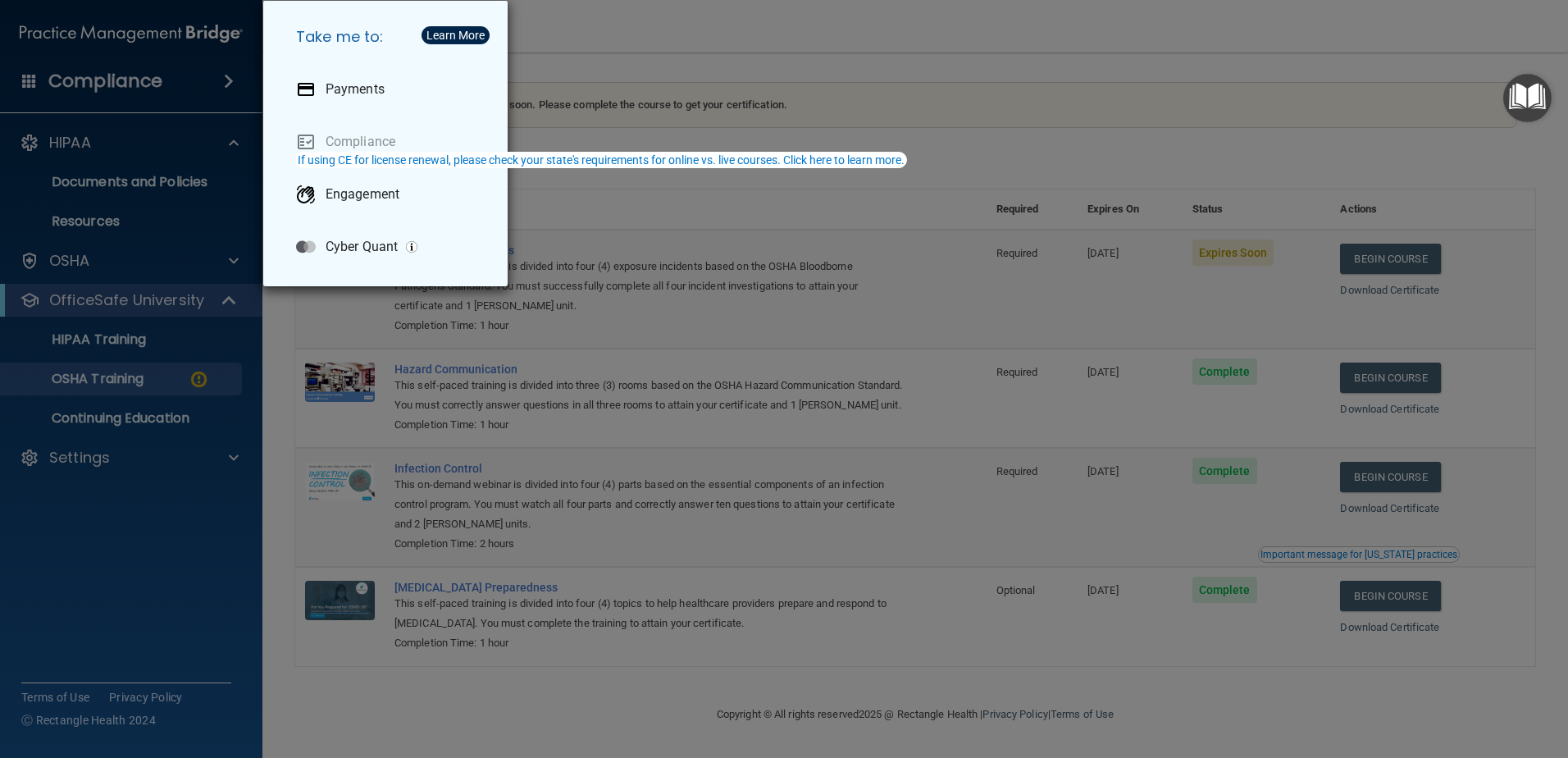
click at [877, 371] on div "Take me to: Payments Compliance Engagement Cyber Quant" at bounding box center [784, 379] width 1568 height 758
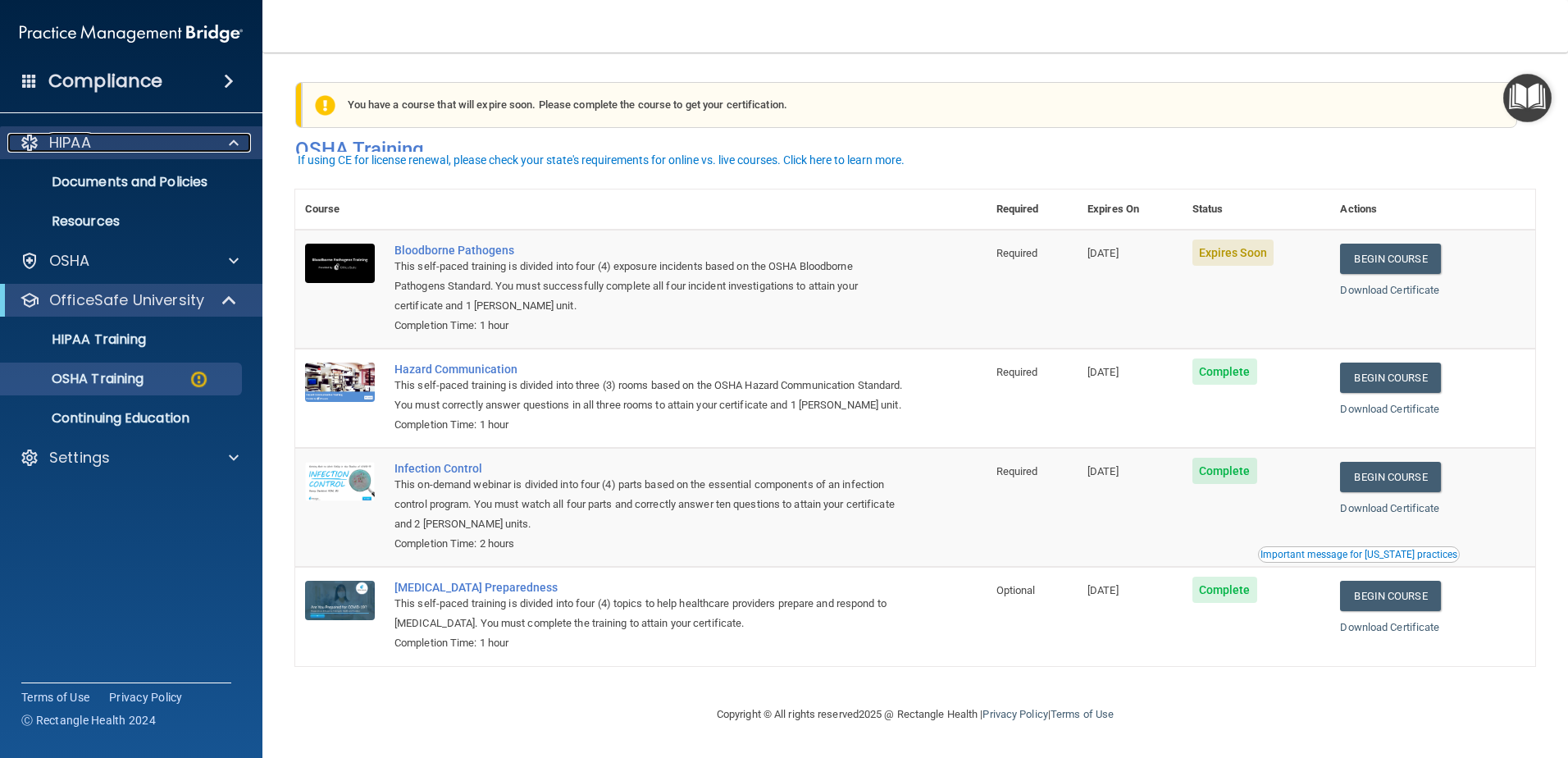
click at [176, 147] on div "HIPAA" at bounding box center [109, 142] width 204 height 20
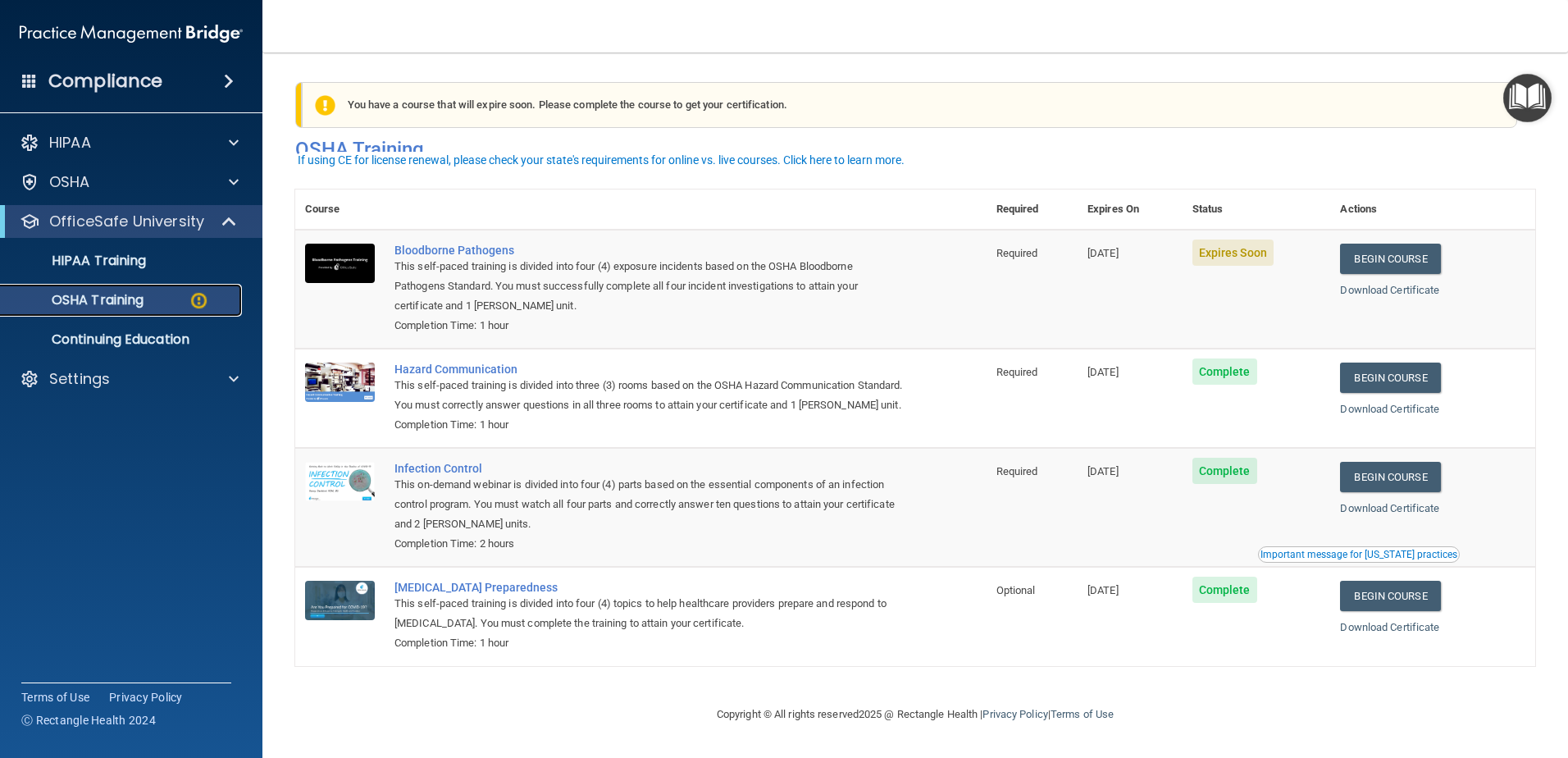
click at [167, 307] on div "OSHA Training" at bounding box center [122, 300] width 223 height 16
click at [206, 292] on img at bounding box center [199, 301] width 21 height 21
click at [1383, 261] on td "Begin Course Download Certificate" at bounding box center [1432, 289] width 205 height 119
click at [1380, 249] on link "Begin Course" at bounding box center [1390, 258] width 100 height 30
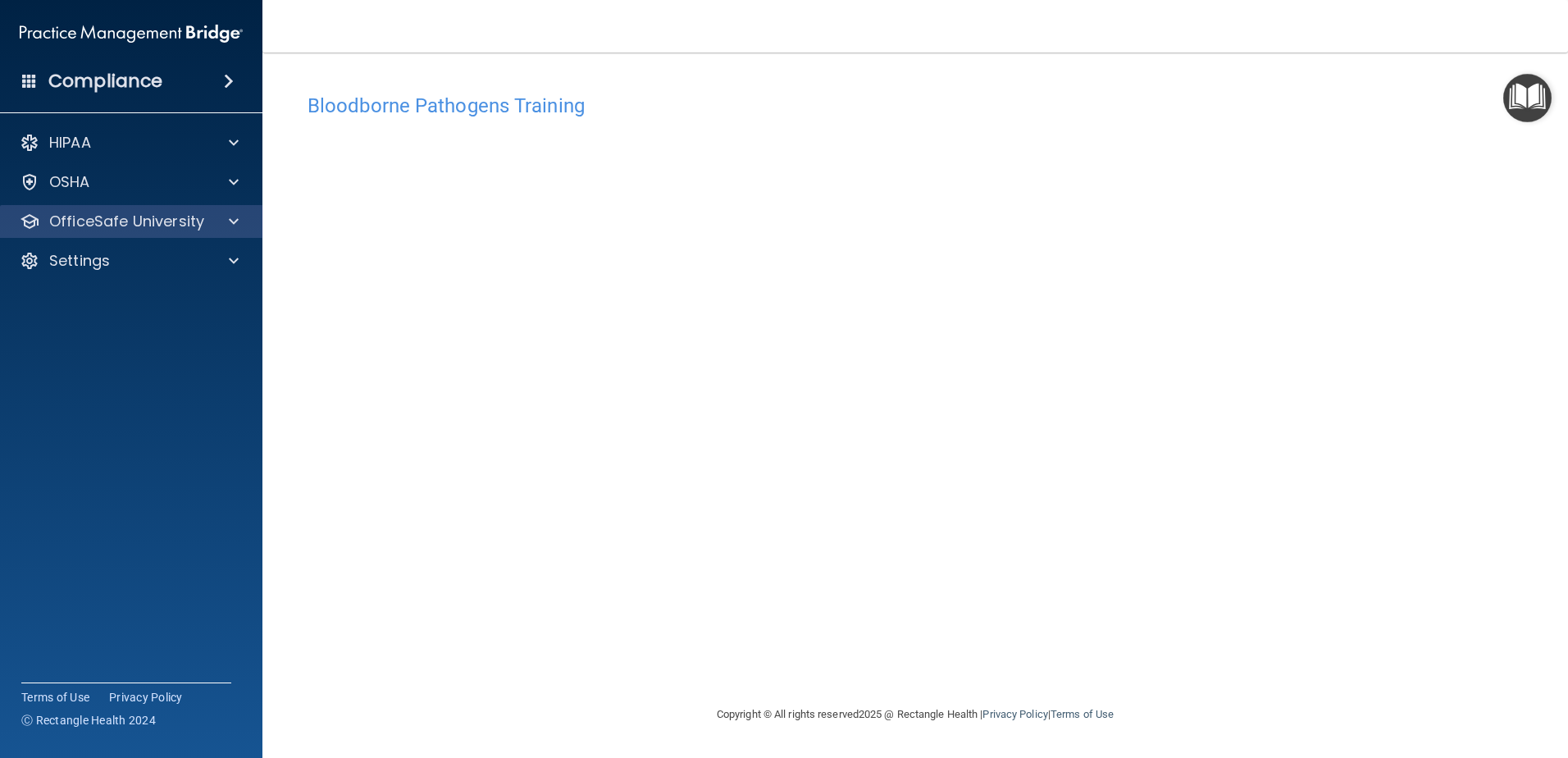
click at [230, 233] on div "OfficeSafe University" at bounding box center [131, 221] width 263 height 33
click at [229, 221] on span at bounding box center [234, 221] width 9 height 20
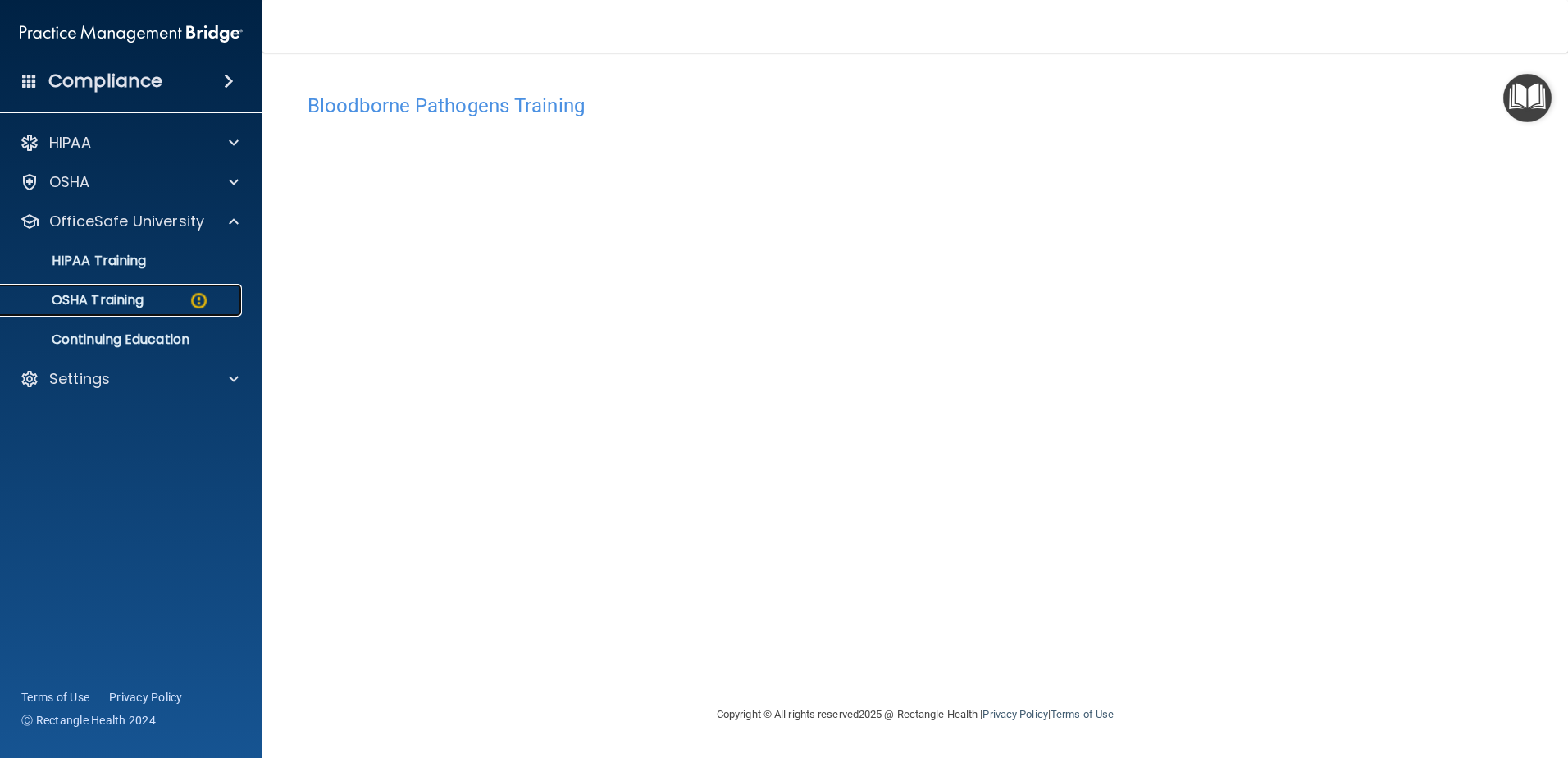
click at [154, 301] on div "OSHA Training" at bounding box center [122, 300] width 223 height 16
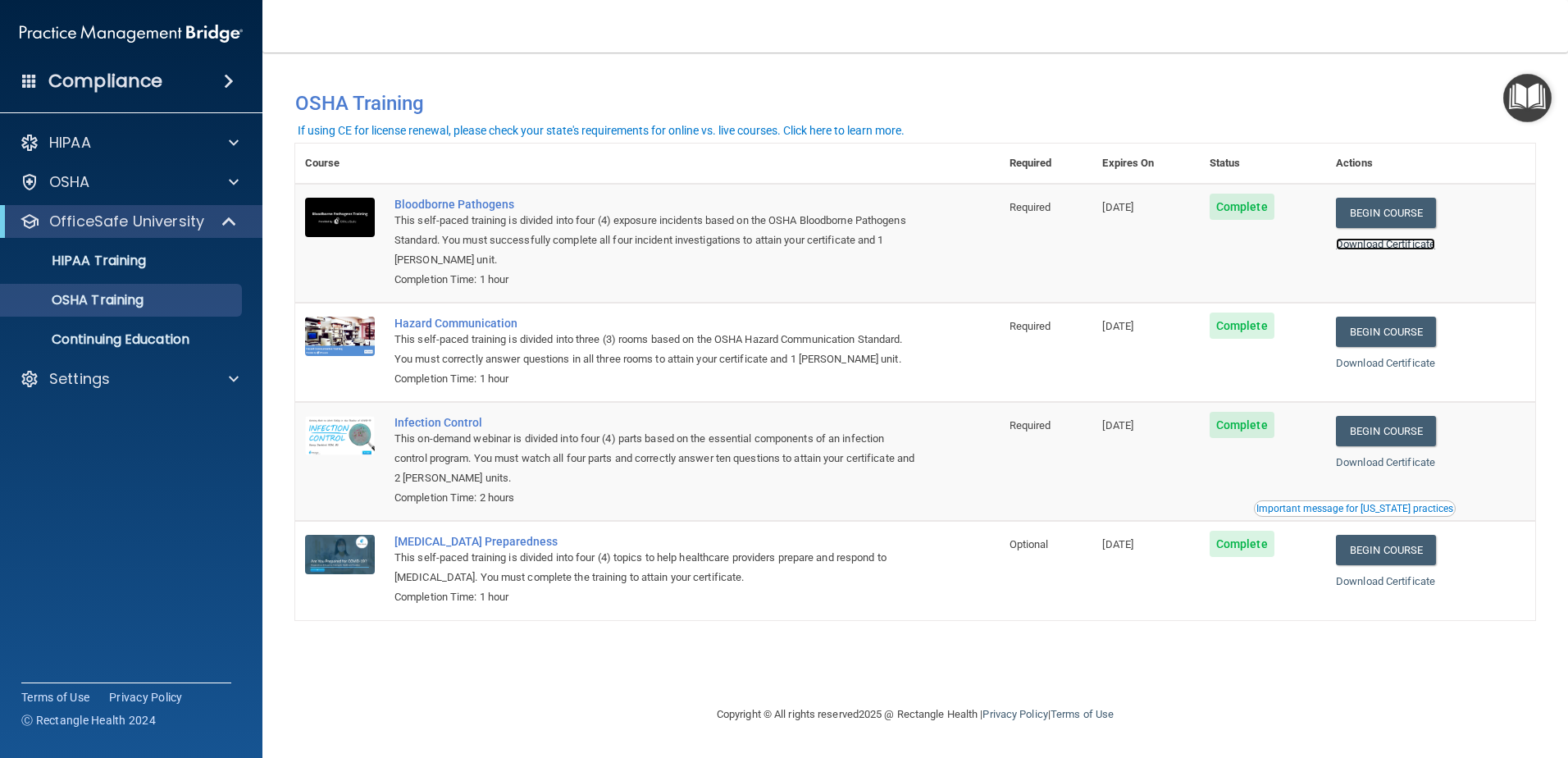
click at [1410, 246] on link "Download Certificate" at bounding box center [1385, 243] width 99 height 12
